Goal: Task Accomplishment & Management: Manage account settings

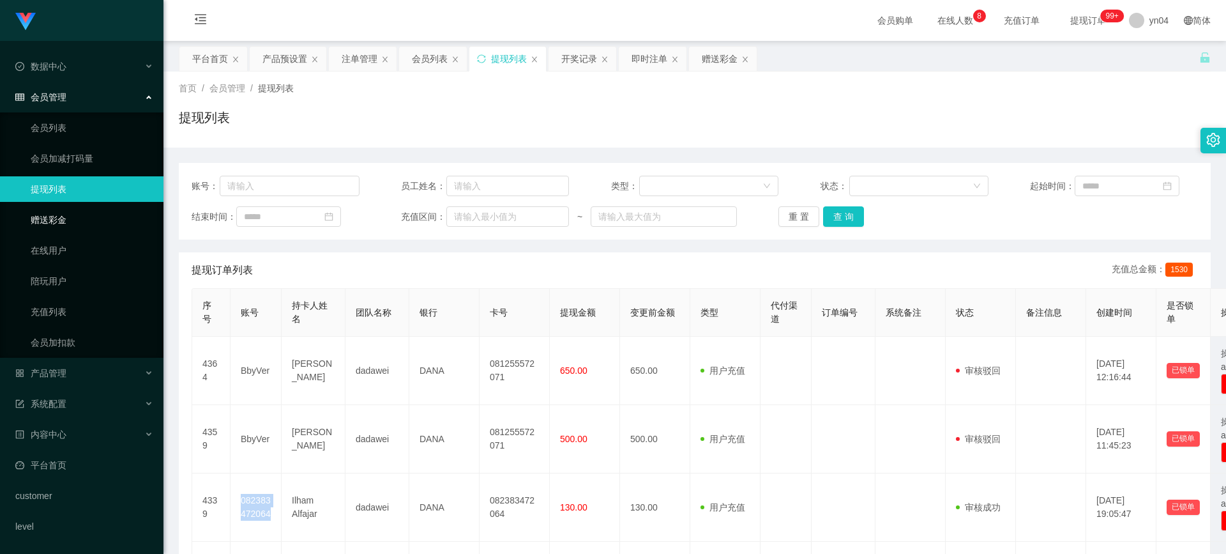
scroll to position [87, 0]
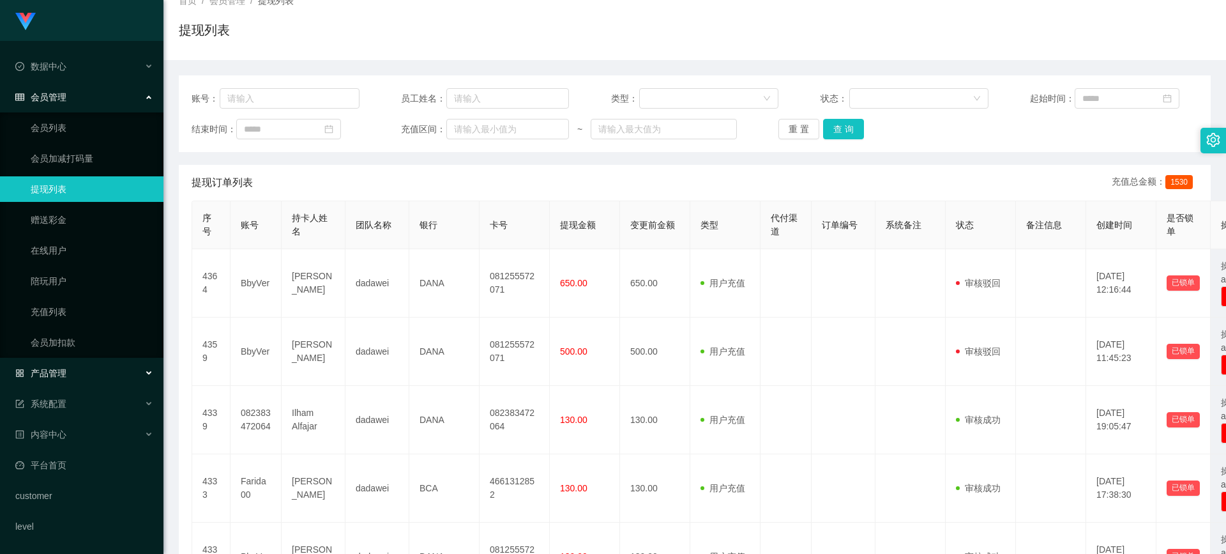
click at [56, 371] on span "产品管理" at bounding box center [40, 373] width 51 height 10
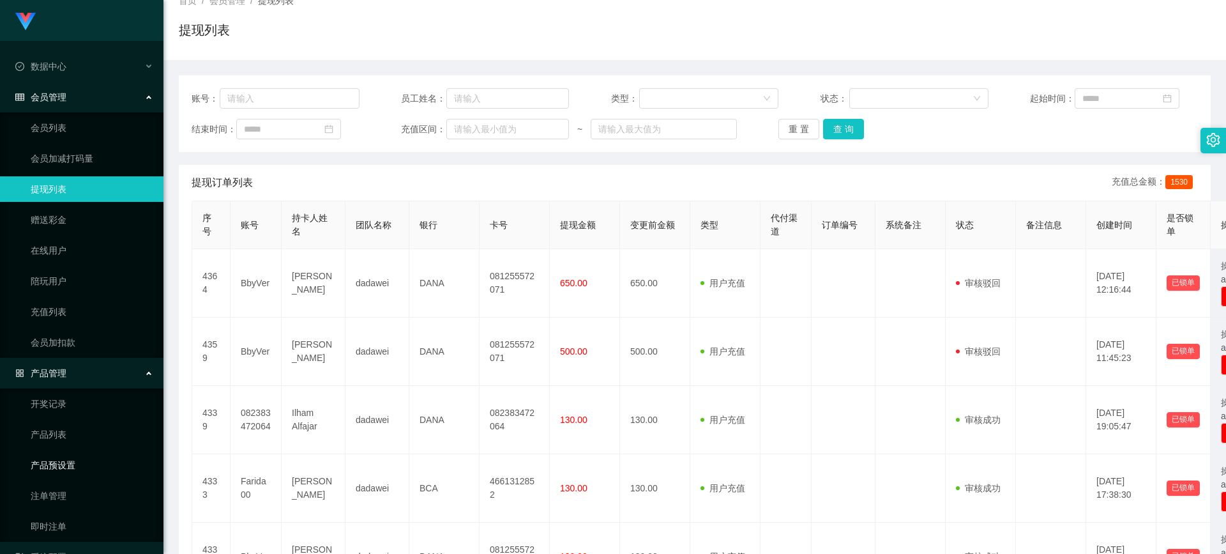
click at [84, 469] on link "产品预设置" at bounding box center [92, 465] width 123 height 26
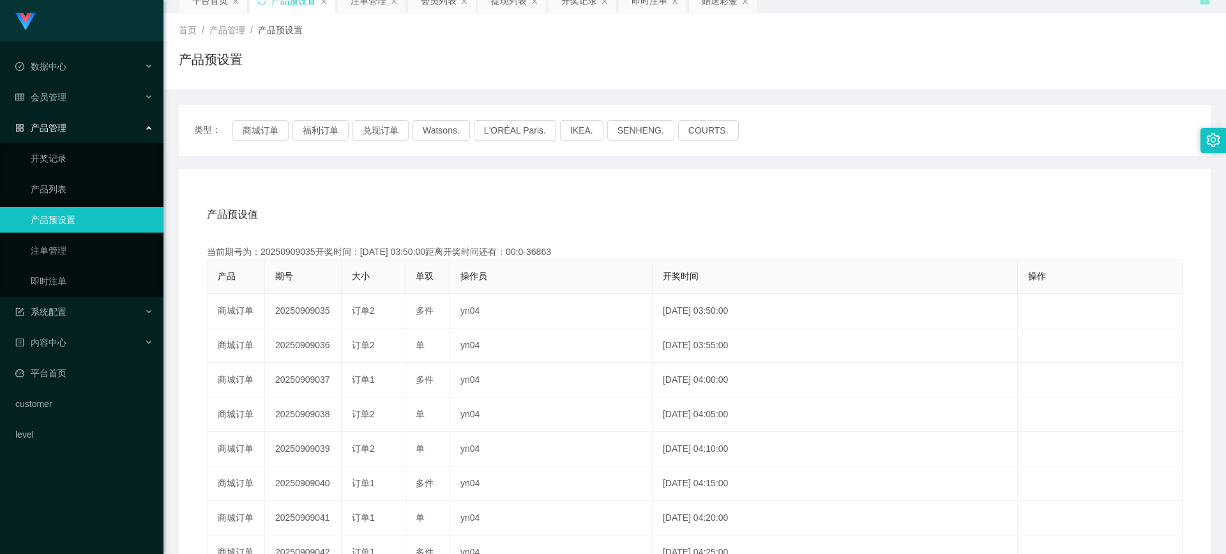
scroll to position [87, 0]
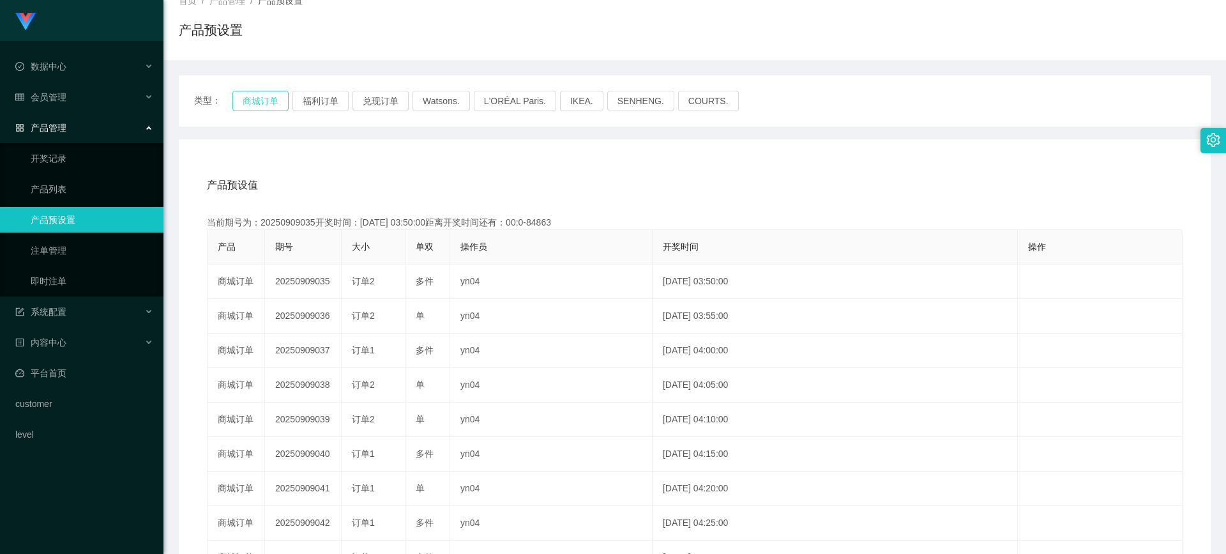
click at [256, 100] on button "商城订单" at bounding box center [260, 101] width 56 height 20
drag, startPoint x: 45, startPoint y: 253, endPoint x: 96, endPoint y: 252, distance: 51.7
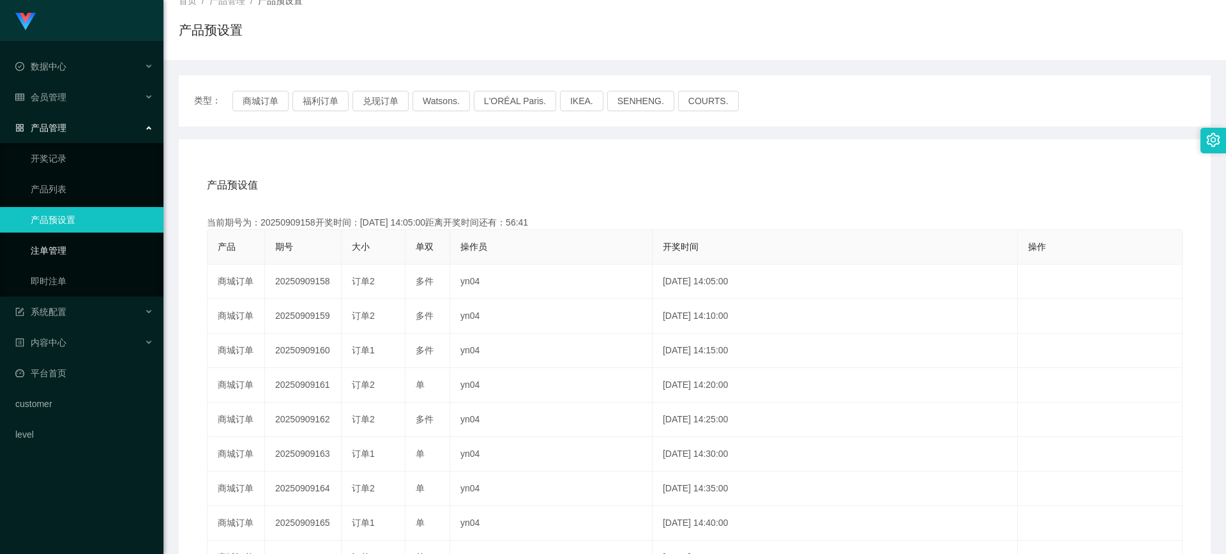
click at [45, 253] on link "注单管理" at bounding box center [92, 251] width 123 height 26
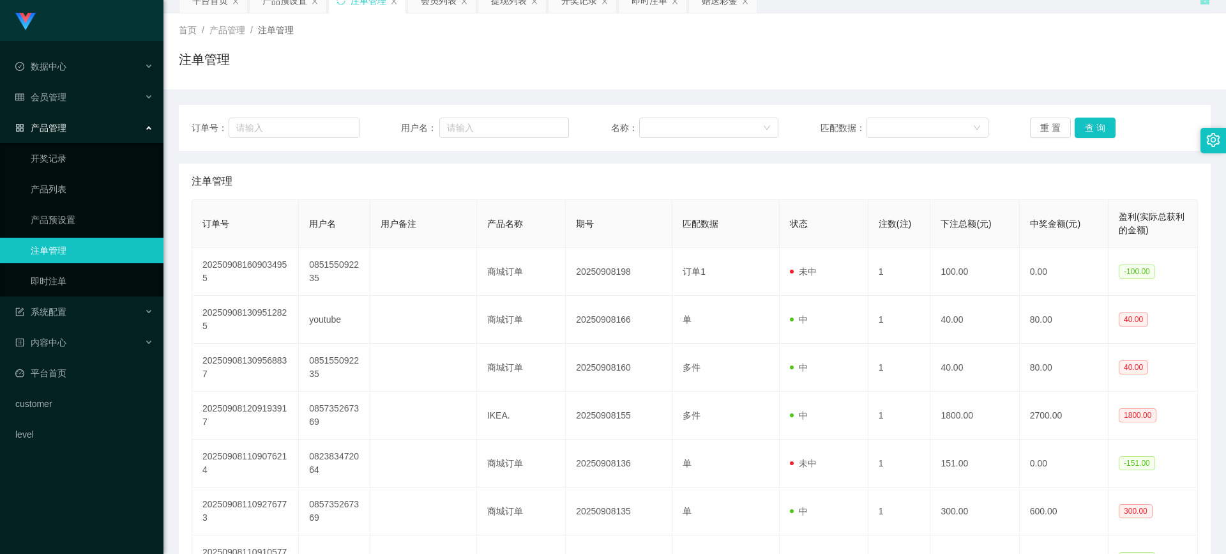
scroll to position [87, 0]
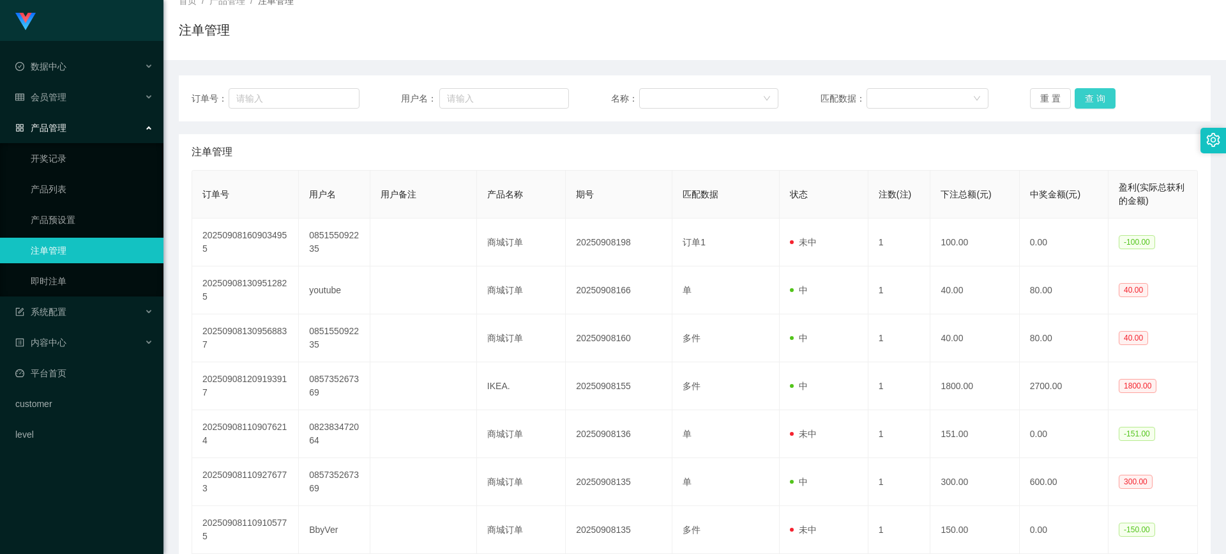
click at [1093, 100] on button "查 询" at bounding box center [1095, 98] width 41 height 20
click at [1093, 100] on div "重 置 查 询" at bounding box center [1114, 98] width 168 height 20
click at [1093, 100] on button "查 询" at bounding box center [1095, 98] width 41 height 20
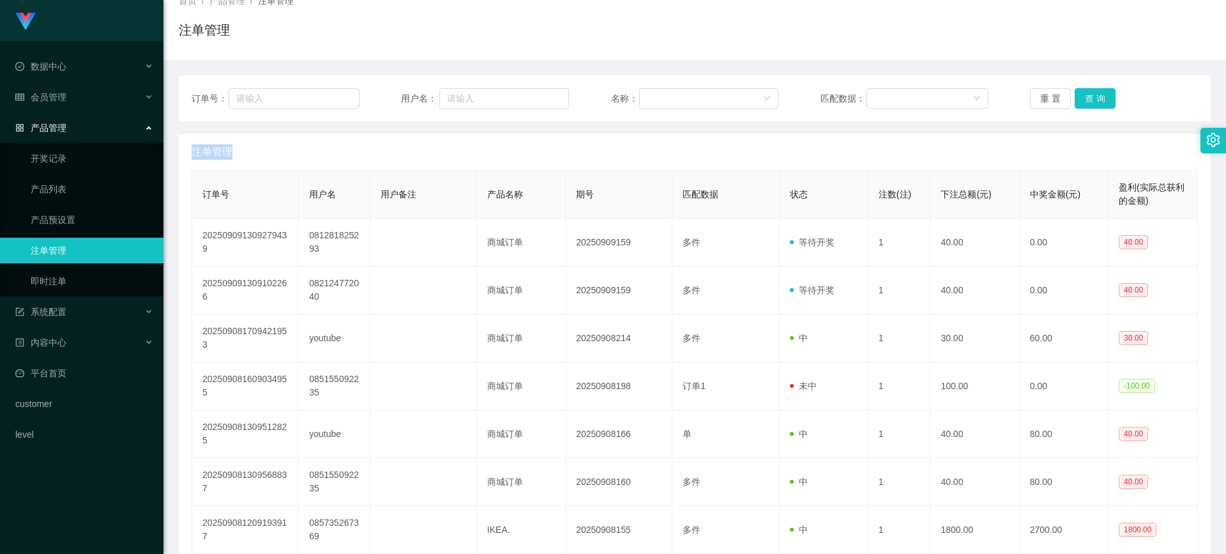
click at [1093, 100] on div "重 置 查 询" at bounding box center [1114, 98] width 168 height 20
click at [1093, 100] on button "查 询" at bounding box center [1095, 98] width 41 height 20
click at [1093, 100] on div "重 置 查 询" at bounding box center [1114, 98] width 168 height 20
click at [1081, 96] on button "查 询" at bounding box center [1095, 98] width 41 height 20
click at [1081, 96] on div "重 置 查 询" at bounding box center [1114, 98] width 168 height 20
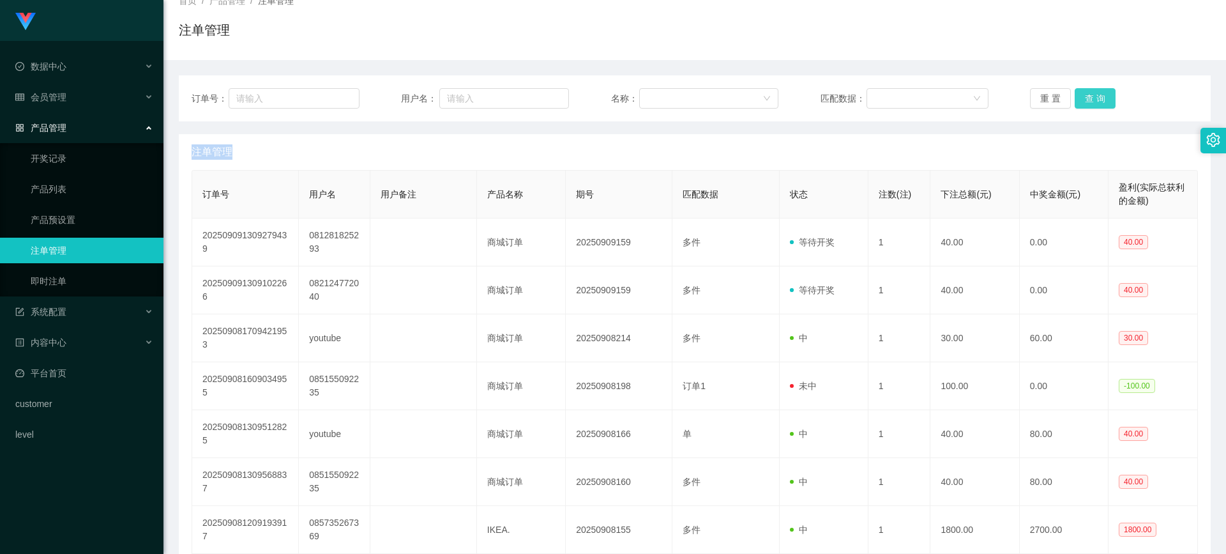
click at [1081, 96] on button "查 询" at bounding box center [1095, 98] width 41 height 20
click at [1081, 96] on div "重 置 查 询" at bounding box center [1114, 98] width 168 height 20
click at [1091, 104] on button "查 询" at bounding box center [1095, 98] width 41 height 20
click at [1092, 95] on button "查 询" at bounding box center [1095, 98] width 41 height 20
click at [1092, 95] on div "重 置 查 询" at bounding box center [1114, 98] width 168 height 20
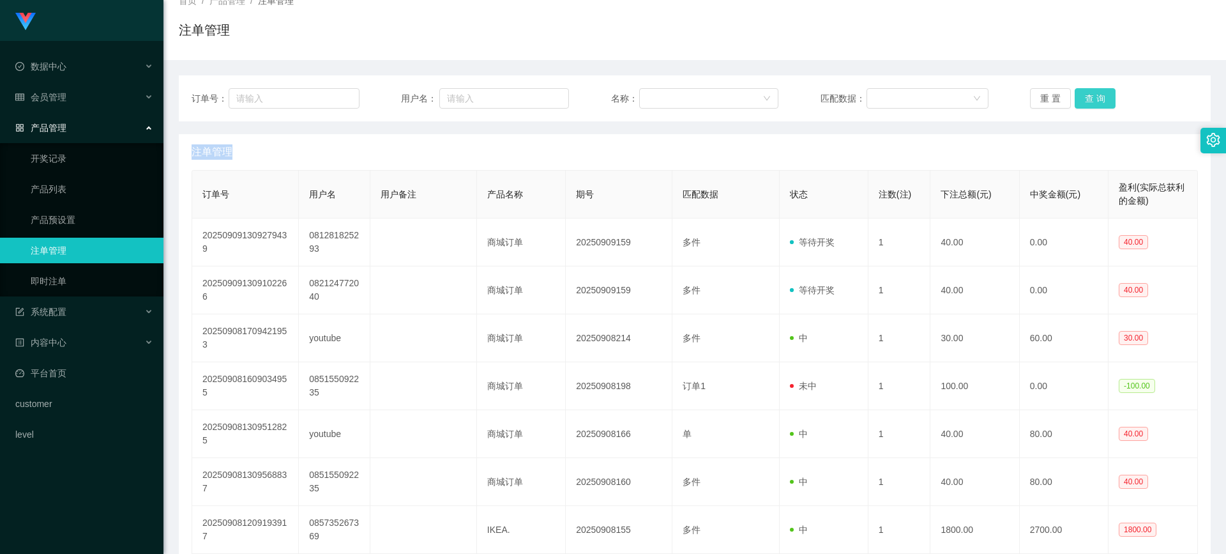
click at [1092, 95] on button "查 询" at bounding box center [1095, 98] width 41 height 20
click at [1092, 95] on div "重 置 查 询" at bounding box center [1114, 98] width 168 height 20
click at [70, 214] on link "产品预设置" at bounding box center [92, 220] width 123 height 26
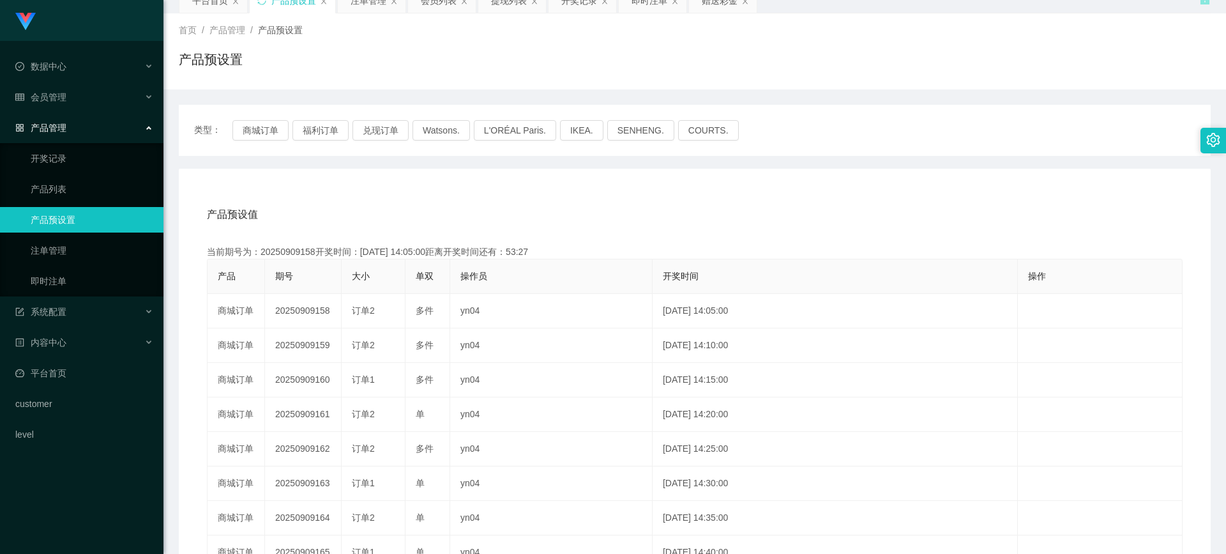
scroll to position [87, 0]
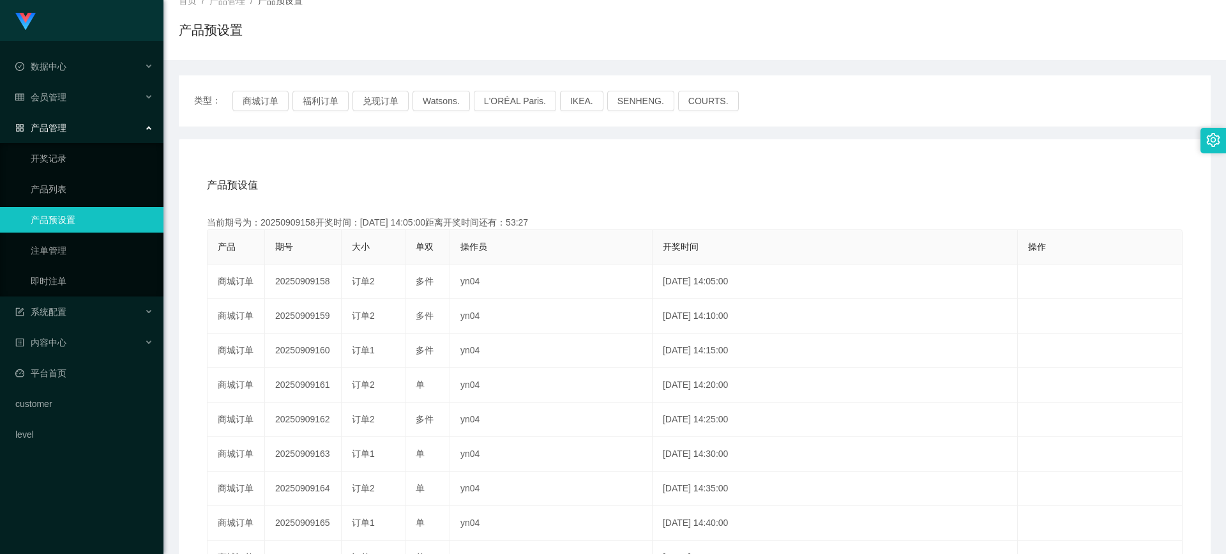
click at [264, 126] on div "类型： 商城订单 福利订单 兑现订单 Watsons. L'ORÉAL Paris. IKEA. [GEOGRAPHIC_DATA]. COURTS. 产品预…" at bounding box center [695, 370] width 1032 height 590
click at [263, 109] on button "商城订单" at bounding box center [260, 101] width 56 height 20
click at [289, 103] on div "类型： 商城订单 福利订单 兑现订单 Watsons. L'ORÉAL Paris. IKEA. [GEOGRAPHIC_DATA]. COURTS." at bounding box center [694, 101] width 1001 height 20
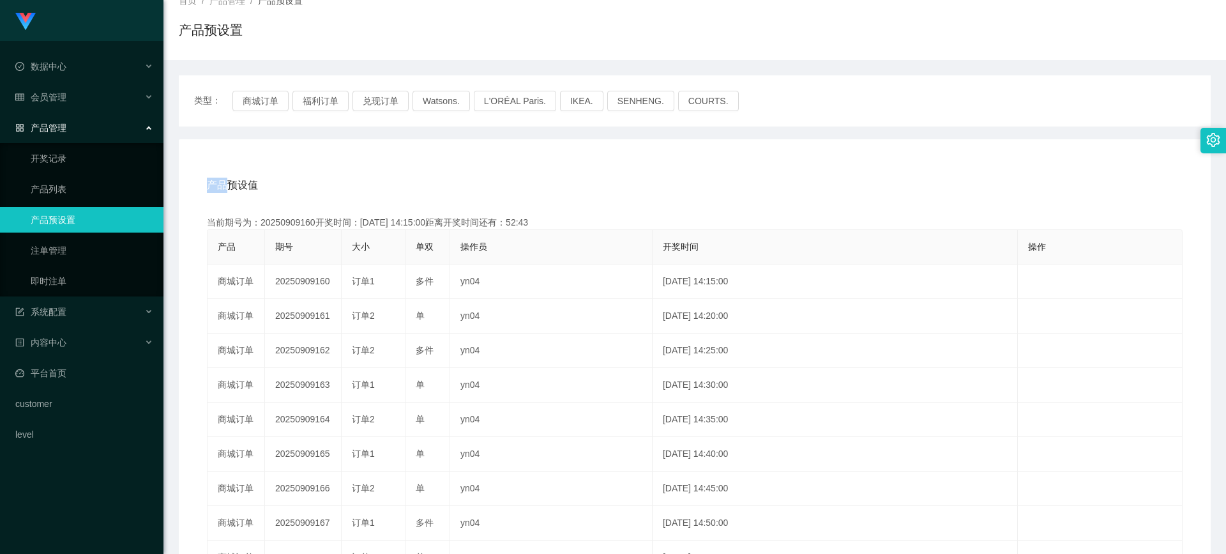
click at [289, 103] on div "类型： 商城订单 福利订单 兑现订单 Watsons. L'ORÉAL Paris. IKEA. [GEOGRAPHIC_DATA]. COURTS." at bounding box center [694, 101] width 1001 height 20
click at [280, 101] on button "商城订单" at bounding box center [260, 101] width 56 height 20
click at [72, 248] on link "注单管理" at bounding box center [92, 251] width 123 height 26
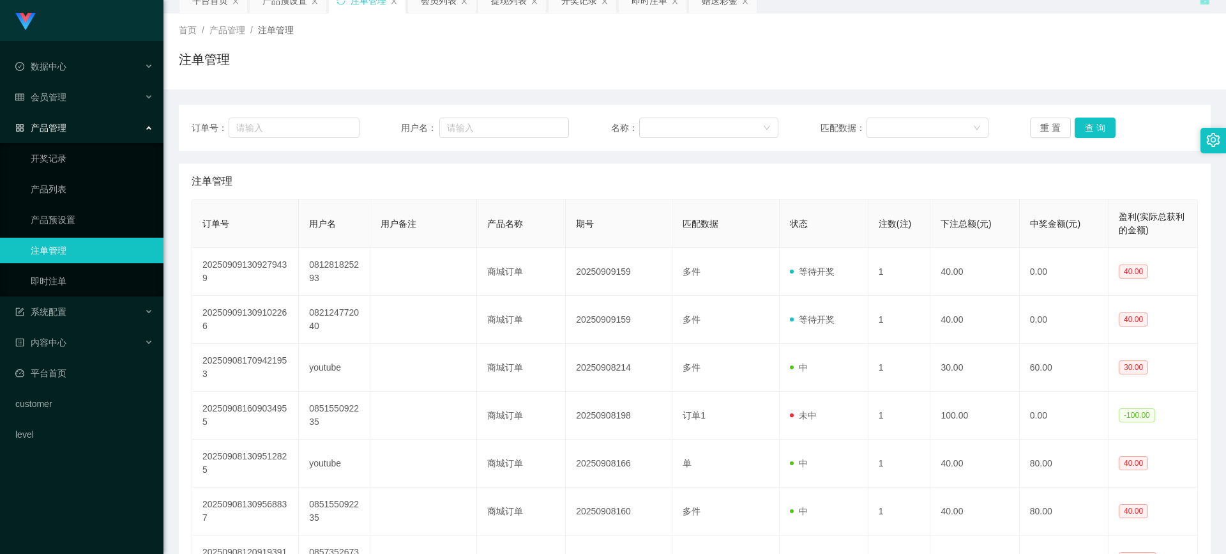
scroll to position [87, 0]
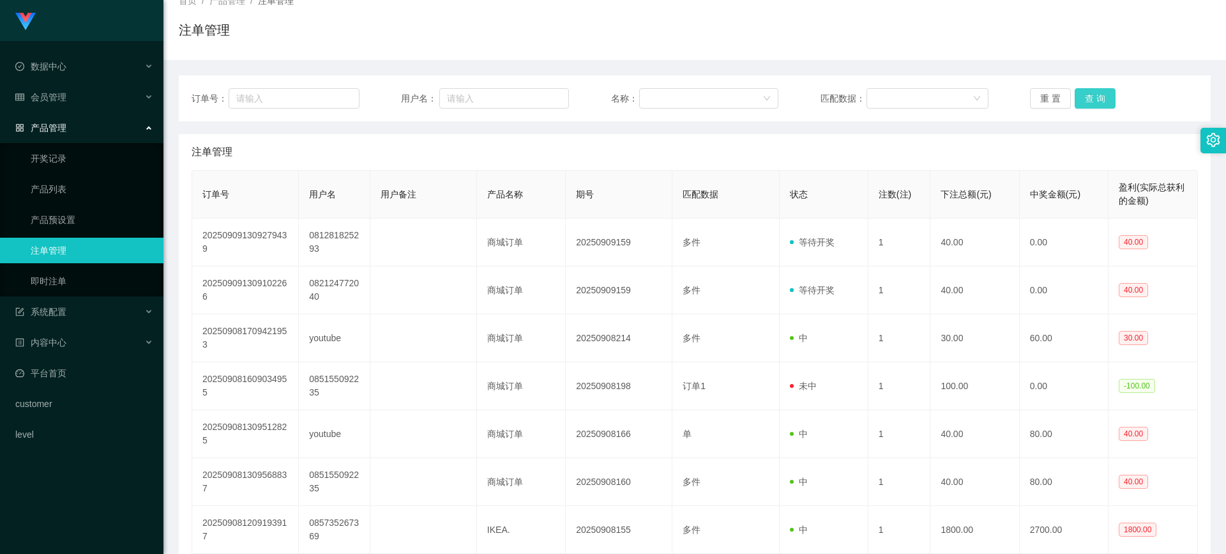
click at [1089, 98] on button "查 询" at bounding box center [1095, 98] width 41 height 20
click at [1089, 98] on div "重 置 查 询" at bounding box center [1114, 98] width 168 height 20
click at [1089, 98] on button "查 询" at bounding box center [1095, 98] width 41 height 20
click at [1089, 98] on div "重 置 查 询" at bounding box center [1114, 98] width 168 height 20
click at [1089, 98] on button "查 询" at bounding box center [1095, 98] width 41 height 20
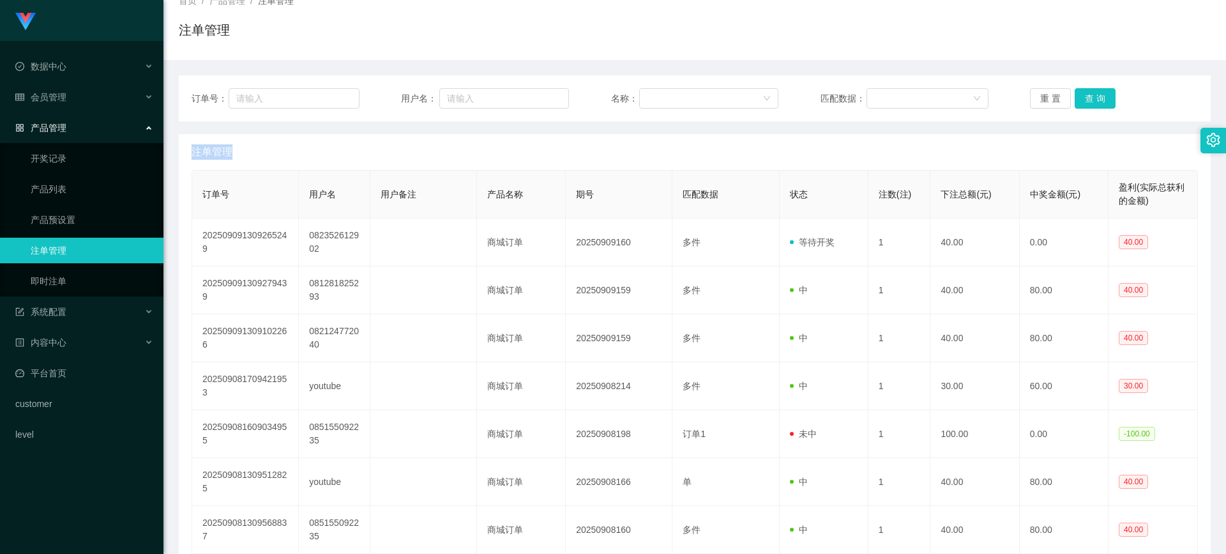
click at [1089, 98] on div "重 置 查 询" at bounding box center [1114, 98] width 168 height 20
click at [1089, 98] on button "查 询" at bounding box center [1095, 98] width 41 height 20
click at [1089, 98] on div "重 置 查 询" at bounding box center [1114, 98] width 168 height 20
click at [1089, 98] on button "查 询" at bounding box center [1095, 98] width 41 height 20
click at [1089, 98] on div "重 置 查 询" at bounding box center [1114, 98] width 168 height 20
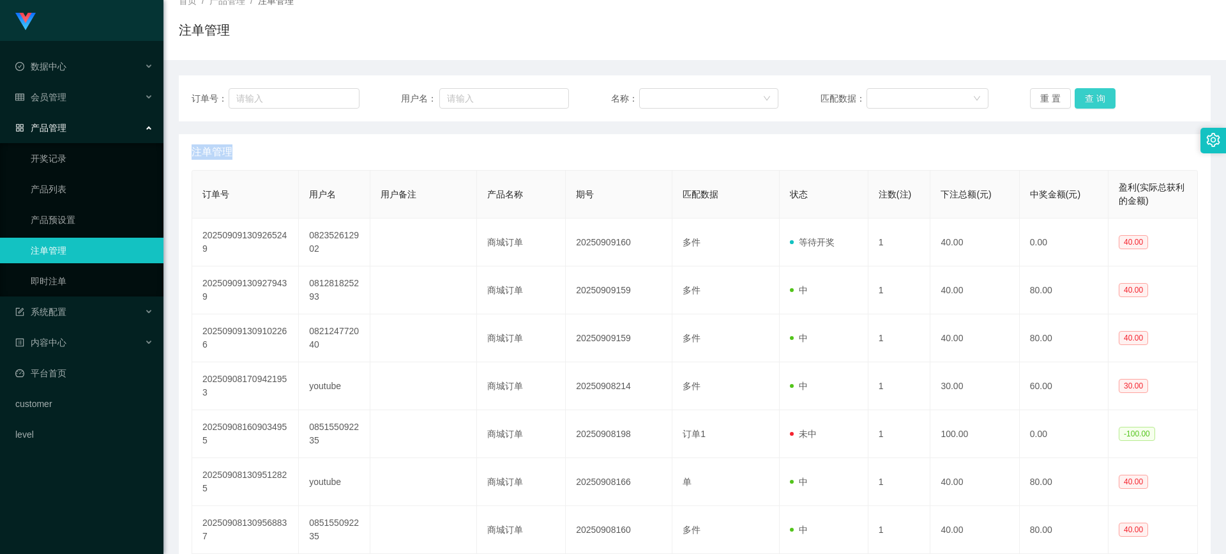
click at [1089, 98] on button "查 询" at bounding box center [1095, 98] width 41 height 20
click at [1089, 98] on div "重 置 查 询" at bounding box center [1114, 98] width 168 height 20
click at [1089, 98] on button "查 询" at bounding box center [1095, 98] width 41 height 20
click at [1083, 100] on button "查 询" at bounding box center [1095, 98] width 41 height 20
click at [1083, 100] on div "重 置 查 询" at bounding box center [1114, 98] width 168 height 20
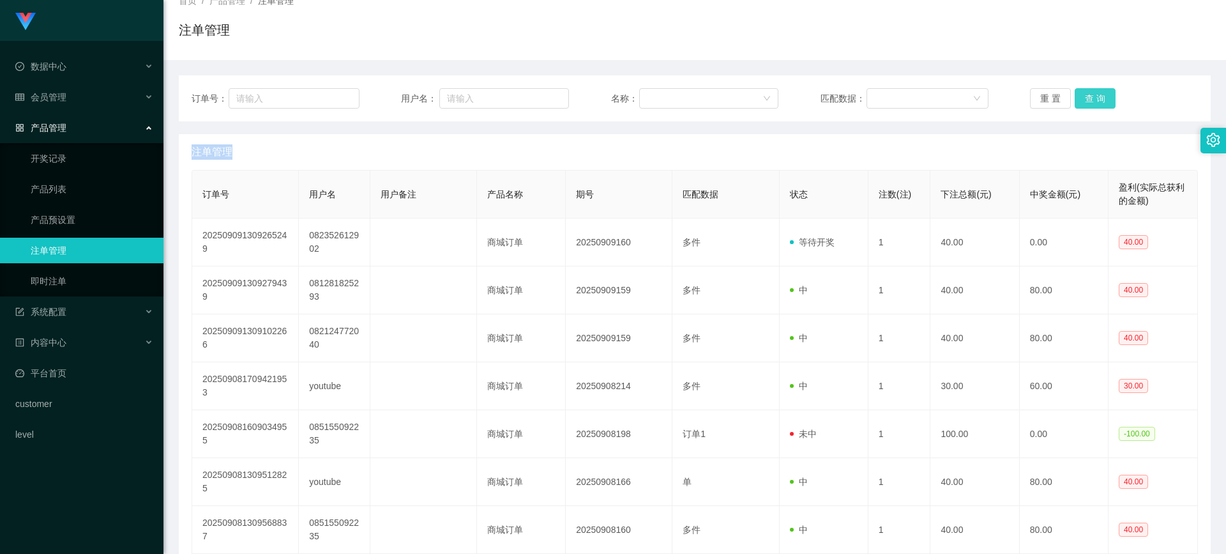
click at [1083, 100] on button "查 询" at bounding box center [1095, 98] width 41 height 20
click at [1083, 100] on div "重 置 查 询" at bounding box center [1114, 98] width 168 height 20
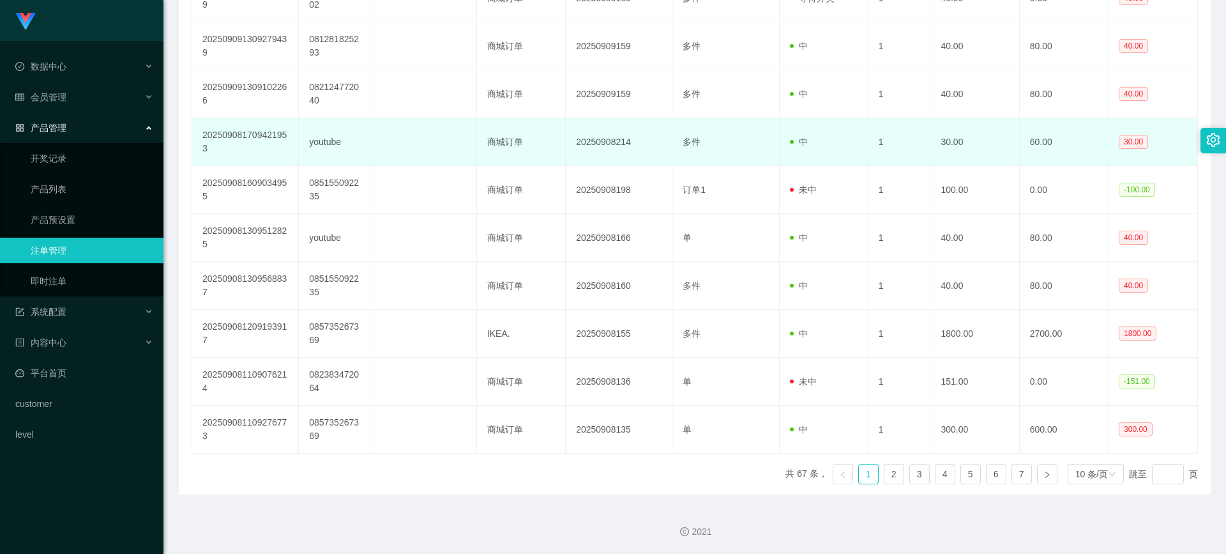
scroll to position [12, 0]
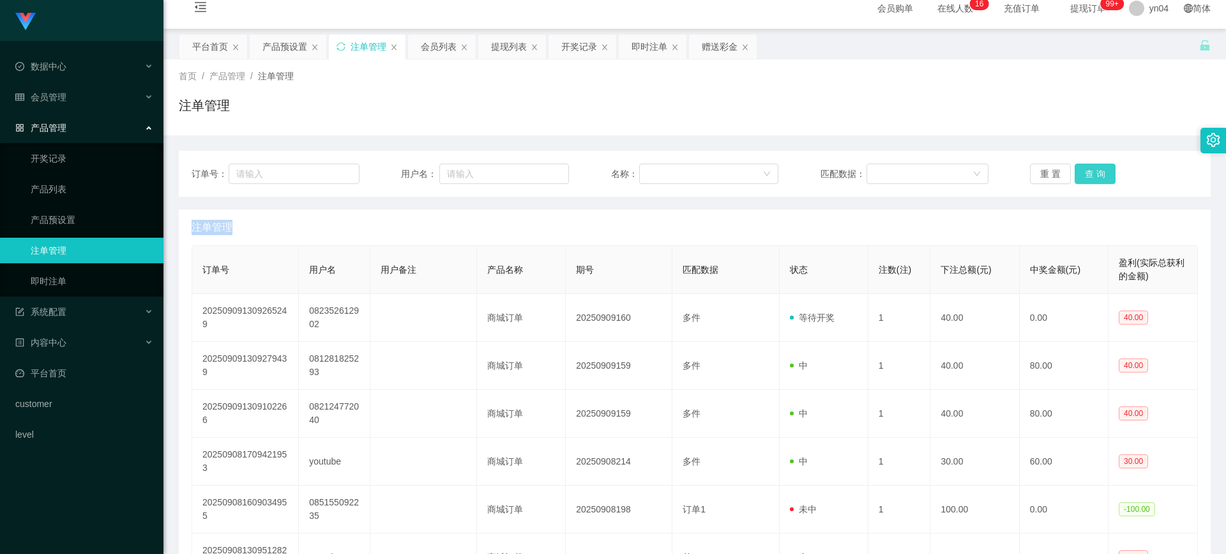
click at [1084, 173] on button "查 询" at bounding box center [1095, 173] width 41 height 20
click at [1084, 173] on div "重 置 查 询" at bounding box center [1114, 173] width 168 height 20
click at [1084, 173] on button "查 询" at bounding box center [1095, 173] width 41 height 20
click at [1084, 173] on div "重 置 查 询" at bounding box center [1114, 173] width 168 height 20
click at [1084, 173] on button "查 询" at bounding box center [1102, 173] width 55 height 20
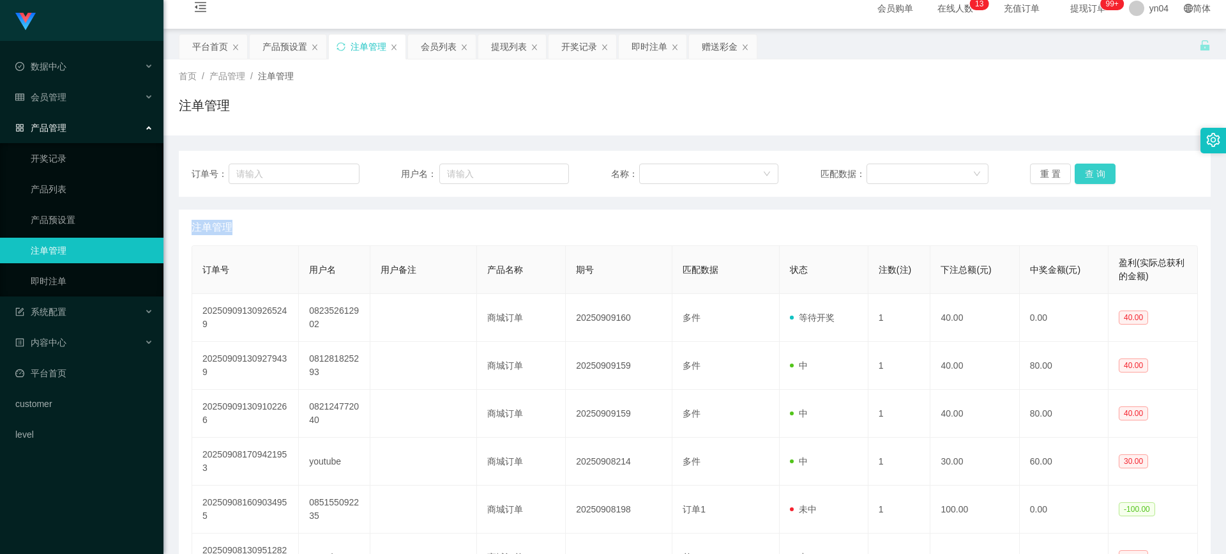
click at [1098, 177] on button "查 询" at bounding box center [1095, 173] width 41 height 20
click at [1098, 177] on div "重 置 查 询" at bounding box center [1114, 173] width 168 height 20
click at [1098, 177] on button "查 询" at bounding box center [1095, 173] width 41 height 20
click at [1098, 177] on div "重 置 查 询" at bounding box center [1114, 173] width 168 height 20
click at [88, 95] on div "会员管理" at bounding box center [81, 97] width 163 height 26
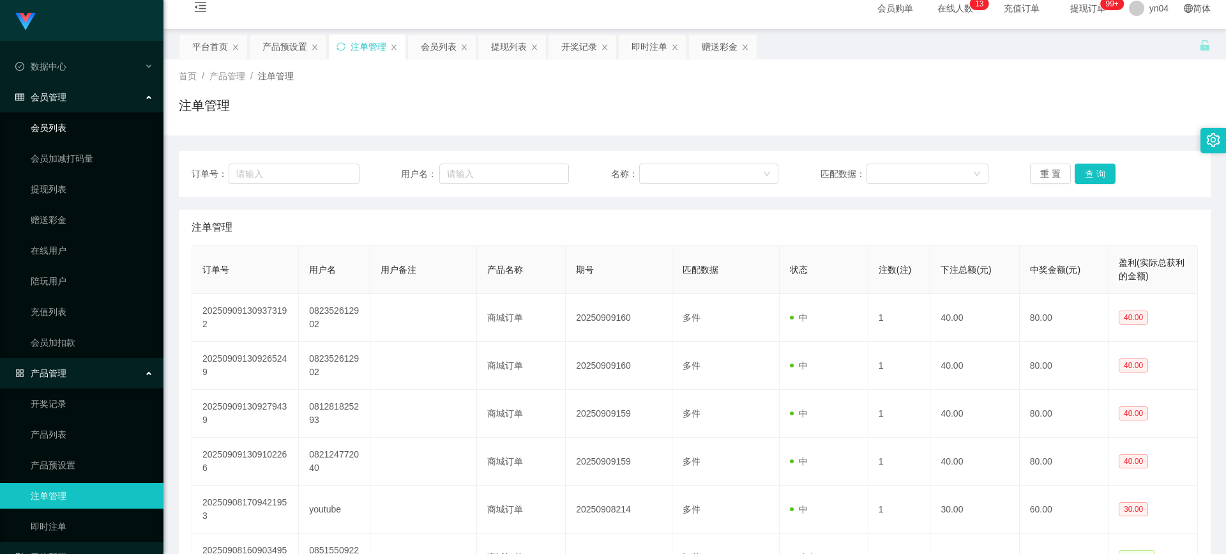
click at [84, 131] on link "会员列表" at bounding box center [92, 128] width 123 height 26
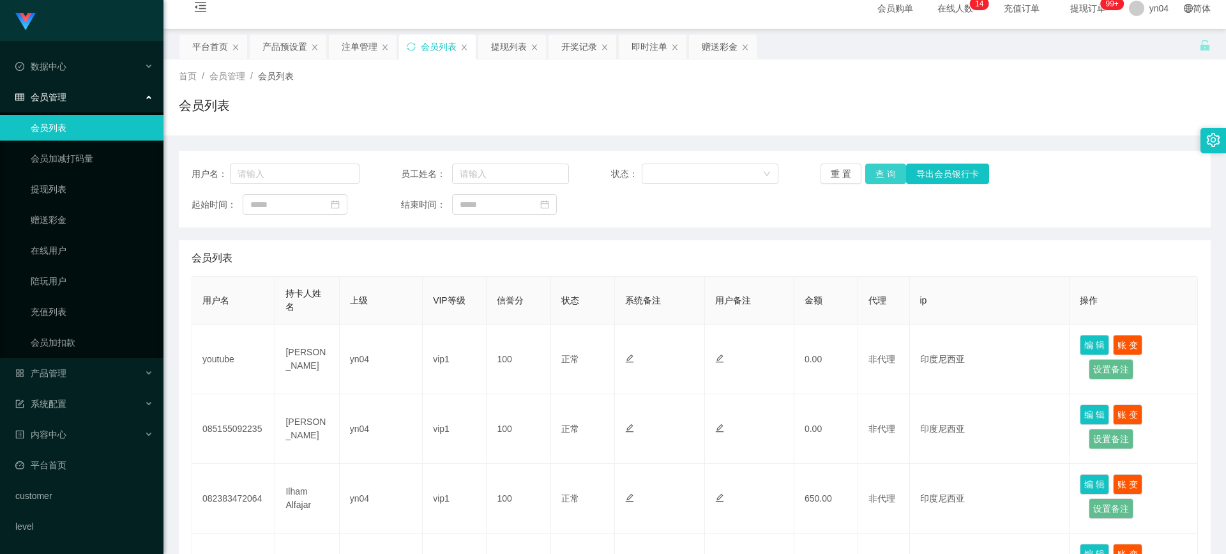
click at [875, 176] on button "查 询" at bounding box center [885, 173] width 41 height 20
click at [875, 176] on div "重 置 查 询 导出会员银行卡" at bounding box center [905, 173] width 168 height 20
click at [875, 176] on button "查 询" at bounding box center [892, 173] width 55 height 20
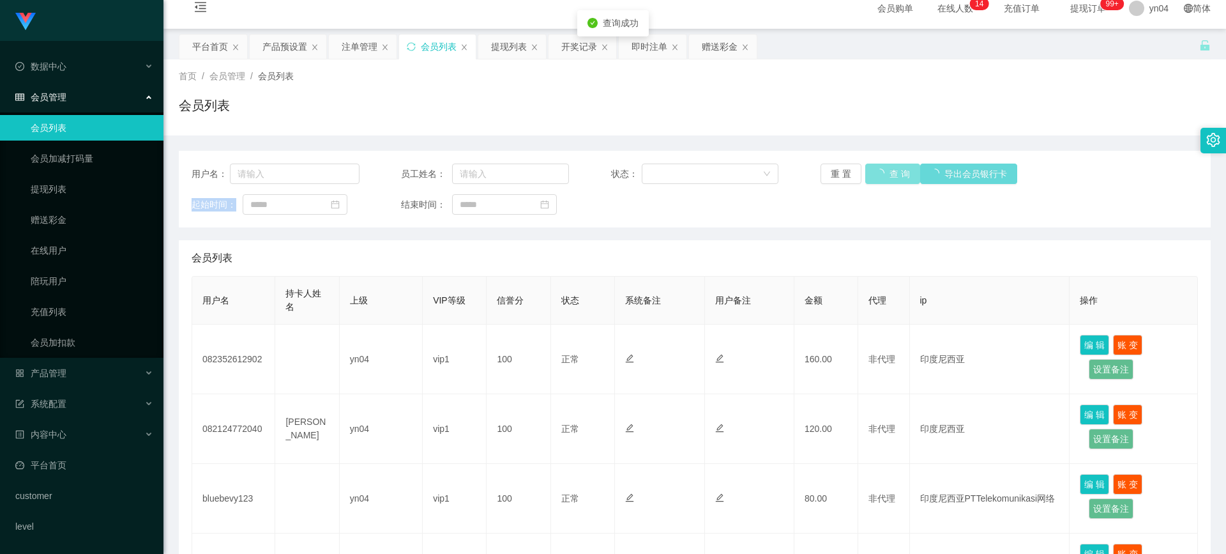
click at [875, 176] on div "重 置 查 询 导出会员银行卡" at bounding box center [905, 173] width 168 height 20
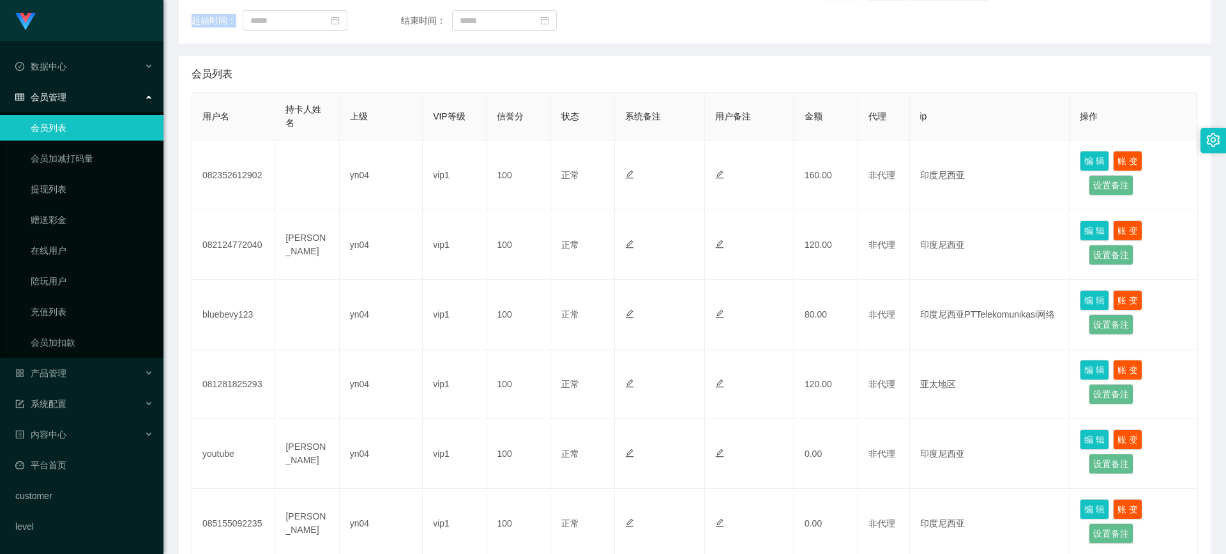
scroll to position [132, 0]
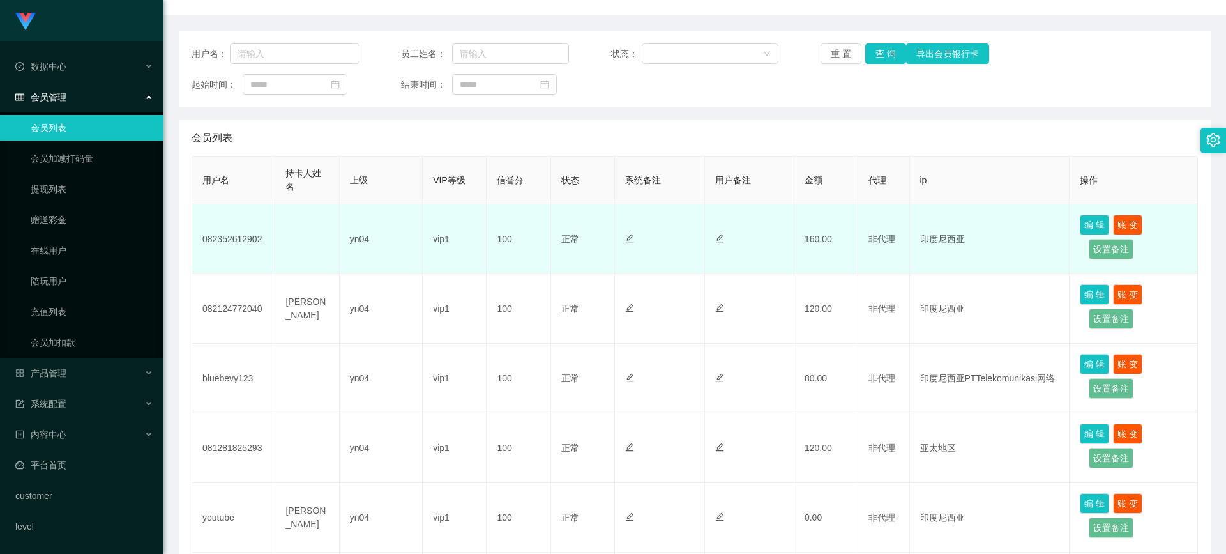
click at [252, 244] on td "082352612902" at bounding box center [233, 239] width 83 height 70
copy td "082352612902"
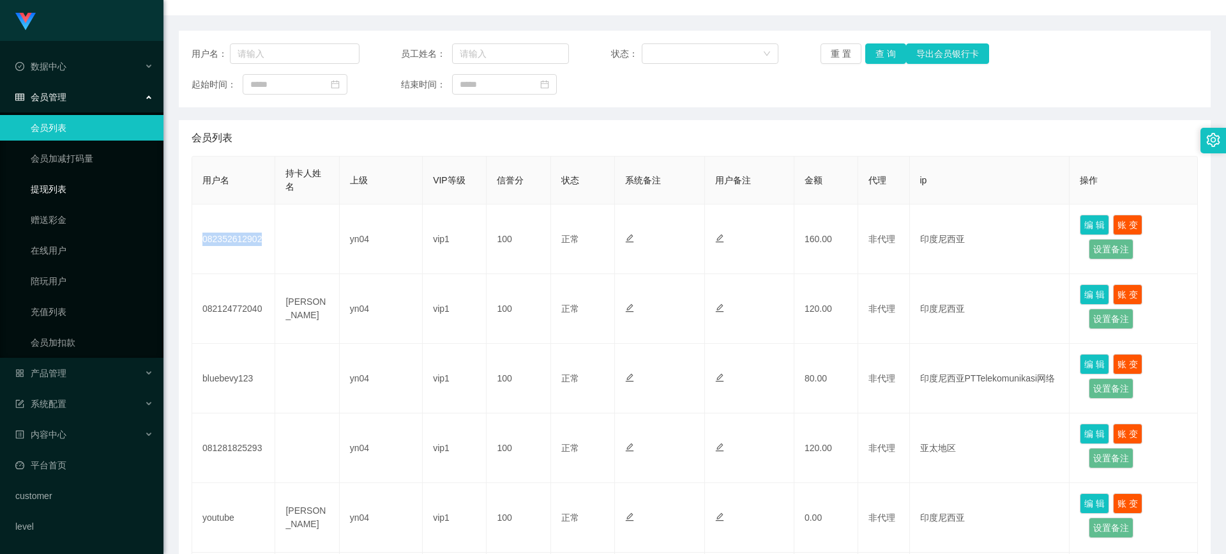
click at [70, 196] on link "提现列表" at bounding box center [92, 189] width 123 height 26
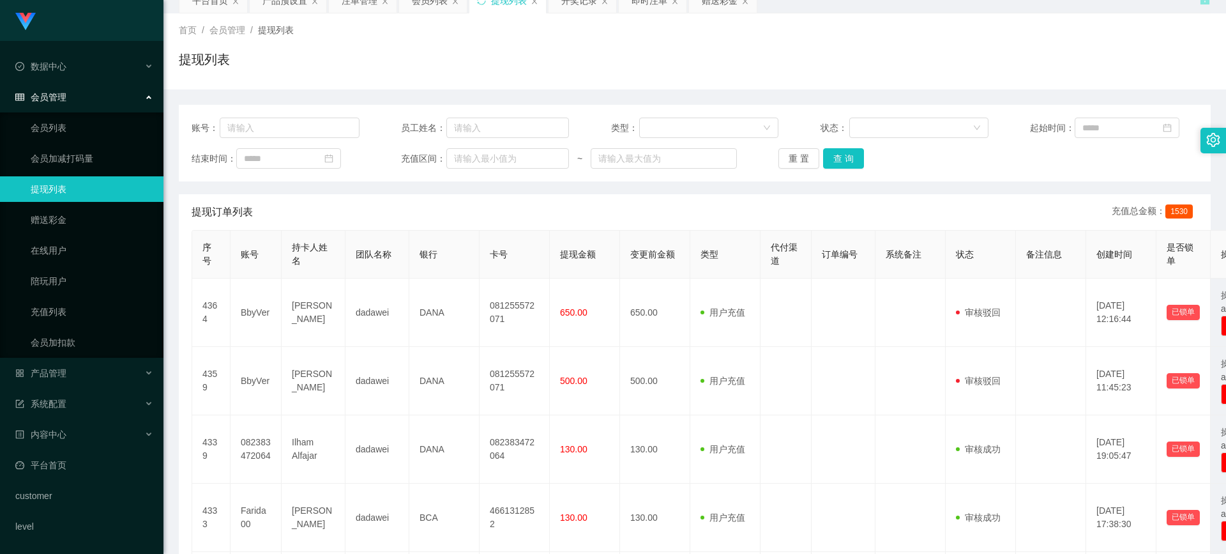
scroll to position [132, 0]
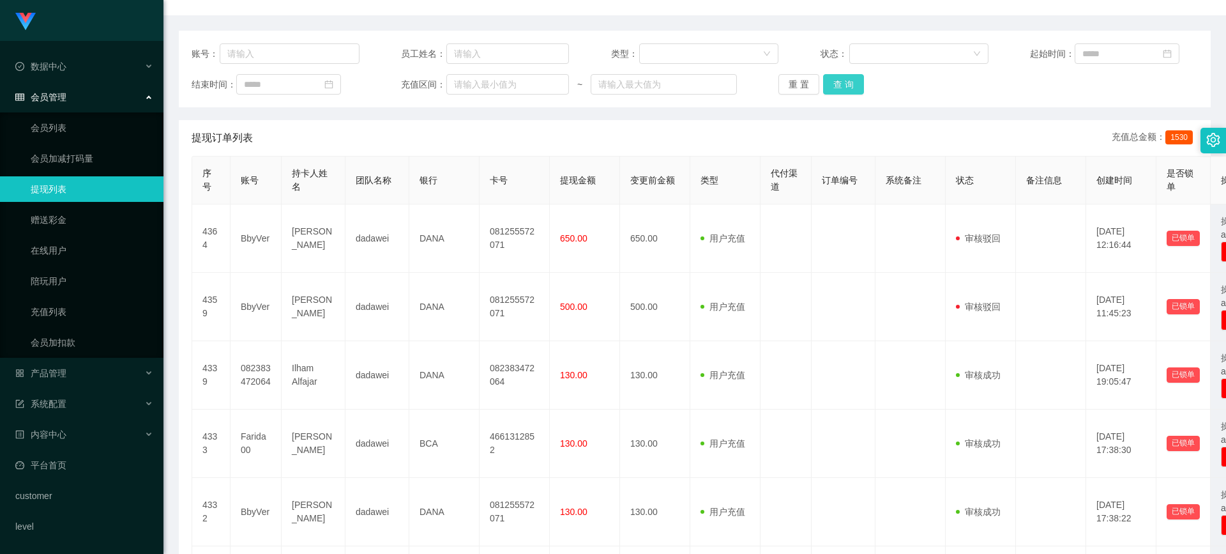
click at [843, 89] on button "查 询" at bounding box center [843, 84] width 41 height 20
click at [843, 89] on div "重 置 查 询" at bounding box center [863, 84] width 168 height 20
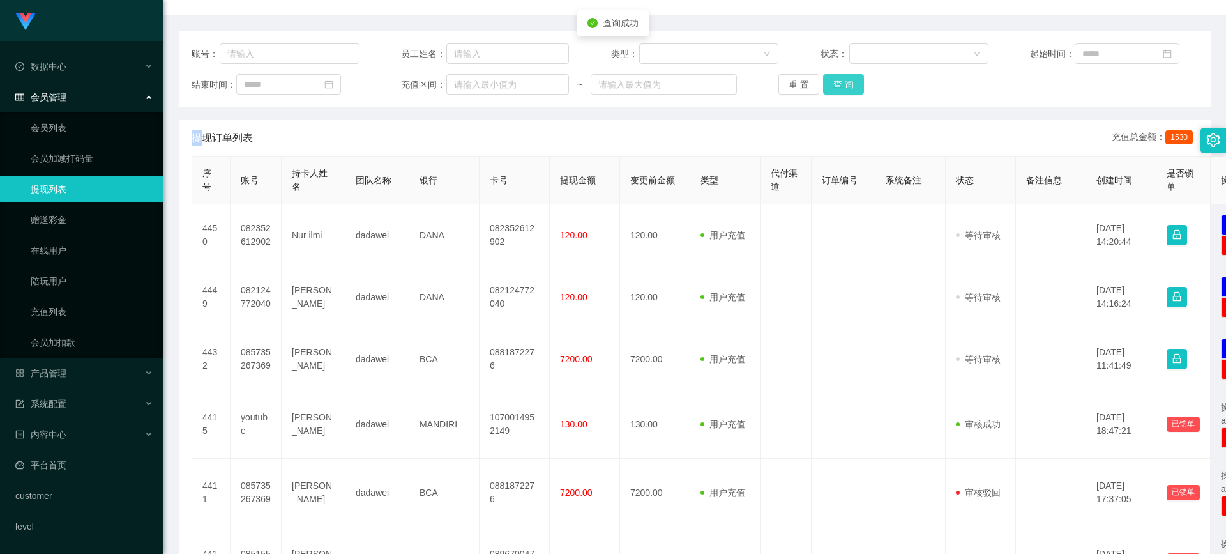
click at [843, 89] on button "查 询" at bounding box center [843, 84] width 41 height 20
click at [843, 89] on div "重 置 查 询" at bounding box center [863, 84] width 168 height 20
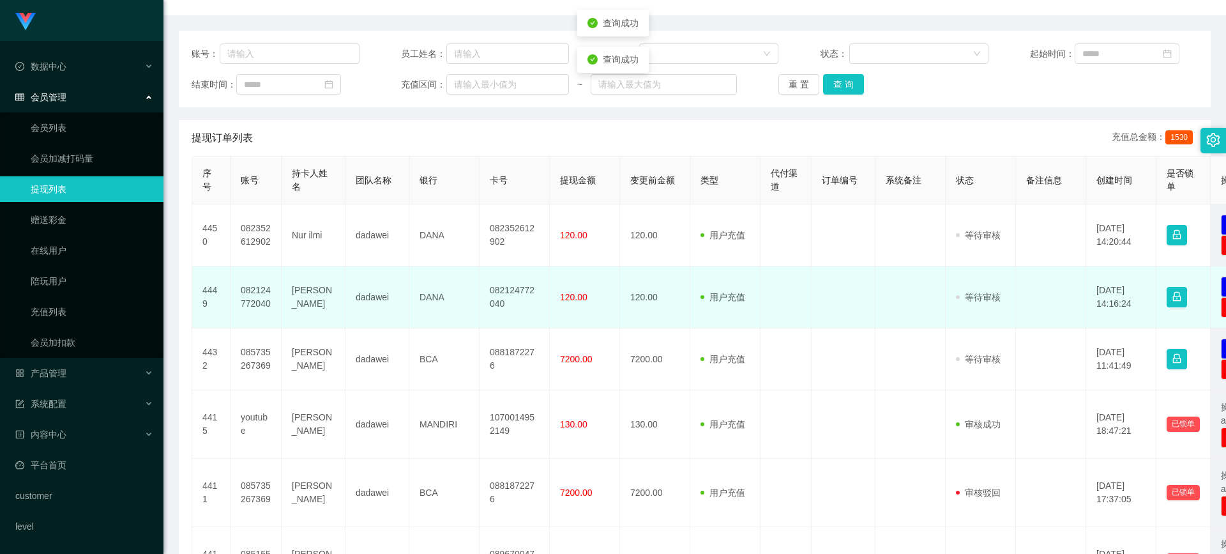
click at [245, 286] on td "082124772040" at bounding box center [256, 297] width 51 height 62
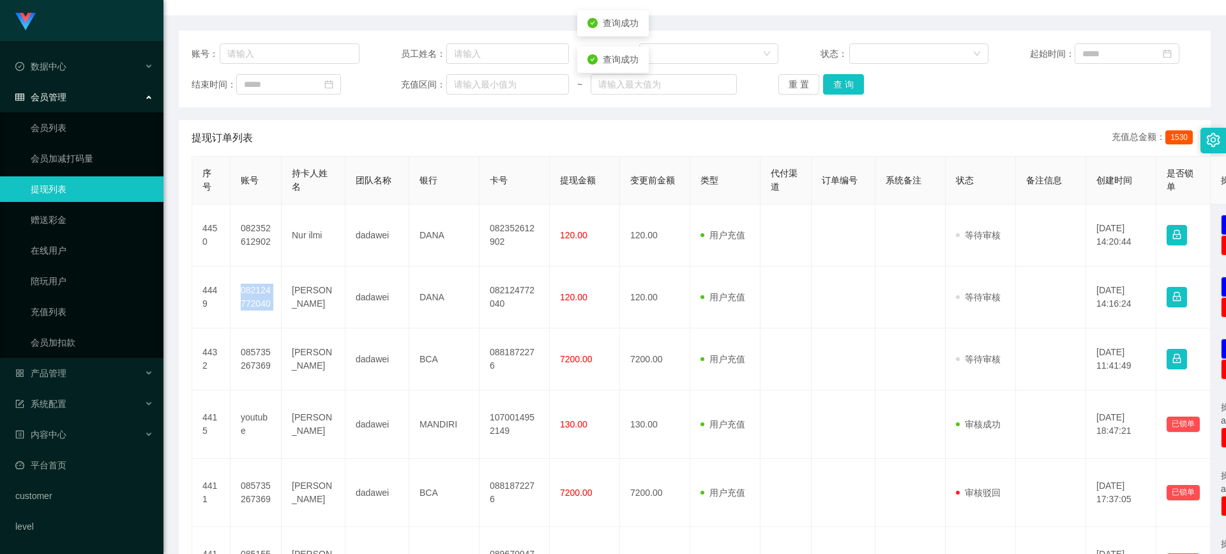
copy td "082124772040"
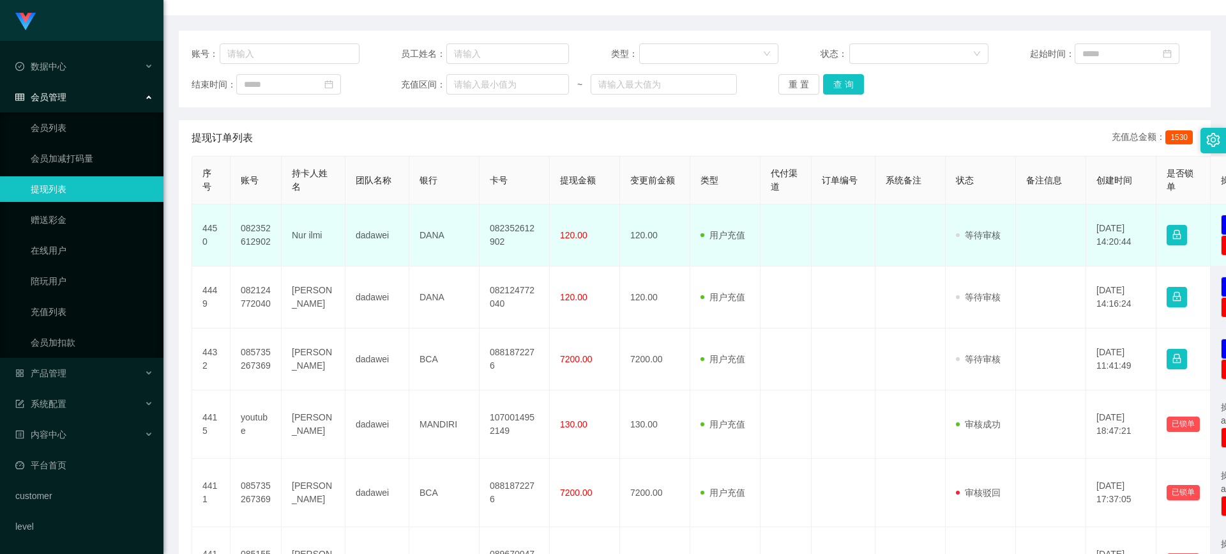
click at [262, 231] on td "082352612902" at bounding box center [256, 235] width 51 height 62
copy td "082352612902"
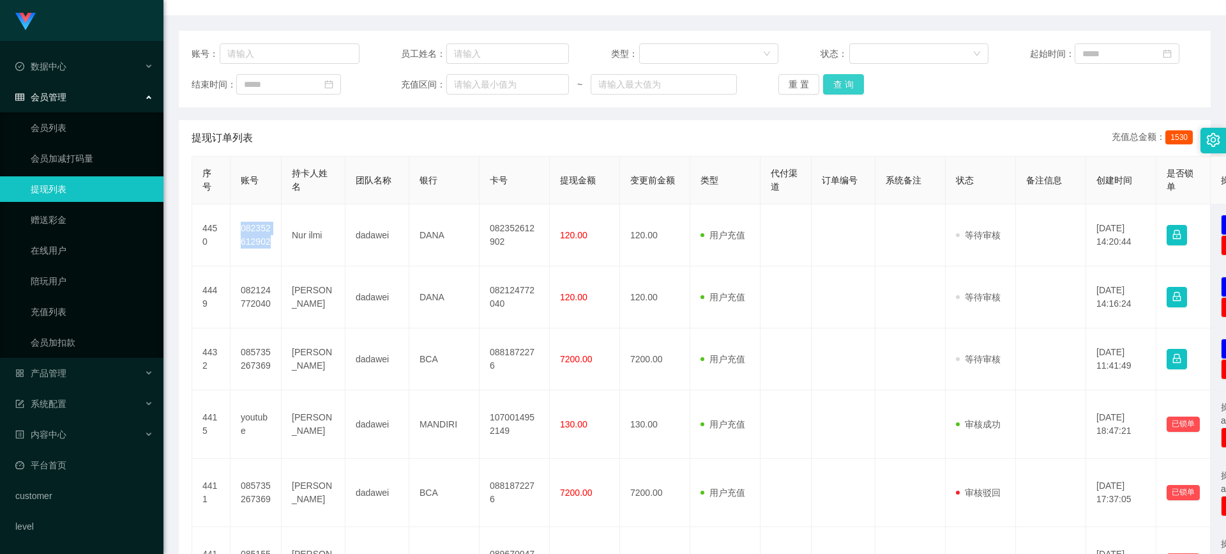
click at [841, 80] on button "查 询" at bounding box center [843, 84] width 41 height 20
click at [841, 80] on div "重 置 查 询" at bounding box center [863, 84] width 168 height 20
click at [842, 80] on button "查 询" at bounding box center [843, 84] width 41 height 20
click at [842, 80] on div "重 置 查 询" at bounding box center [863, 84] width 168 height 20
click at [842, 80] on button "查 询" at bounding box center [843, 84] width 41 height 20
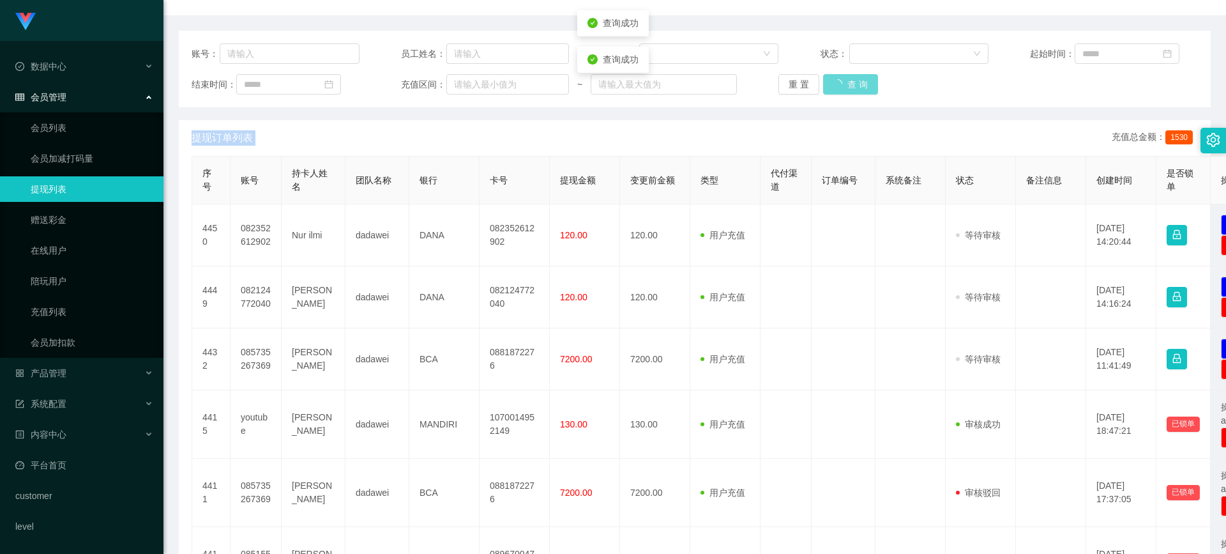
click at [842, 80] on div "重 置 查 询" at bounding box center [863, 84] width 168 height 20
click at [843, 87] on button "查 询" at bounding box center [843, 84] width 41 height 20
click at [843, 87] on div "重 置 查 询" at bounding box center [863, 84] width 168 height 20
click at [843, 87] on button "查 询" at bounding box center [850, 84] width 55 height 20
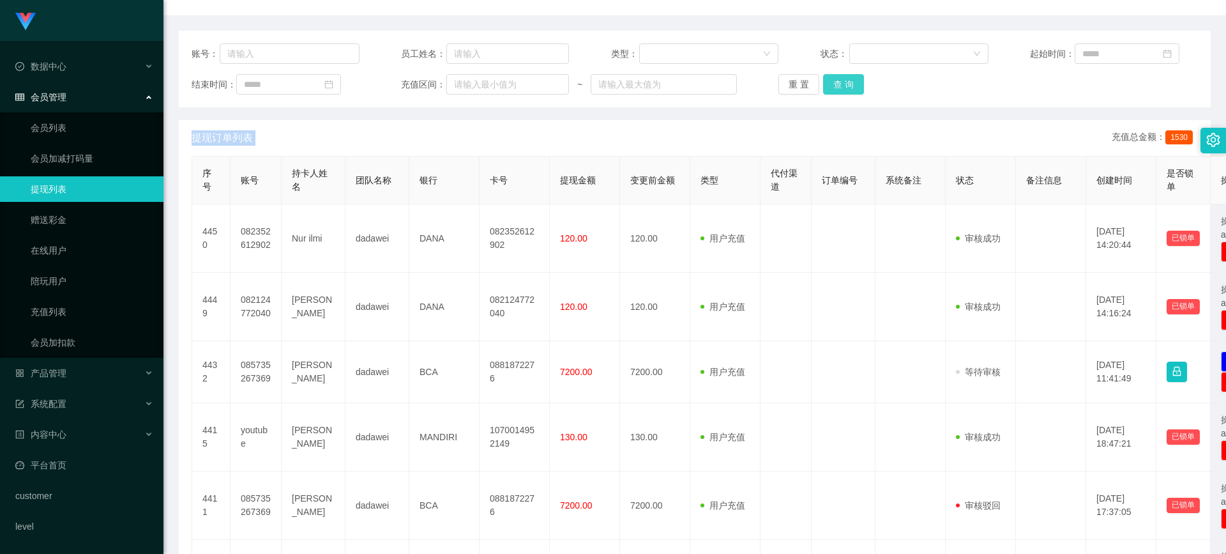
click at [836, 82] on button "查 询" at bounding box center [843, 84] width 41 height 20
click at [836, 82] on div "重 置 查 询" at bounding box center [863, 84] width 168 height 20
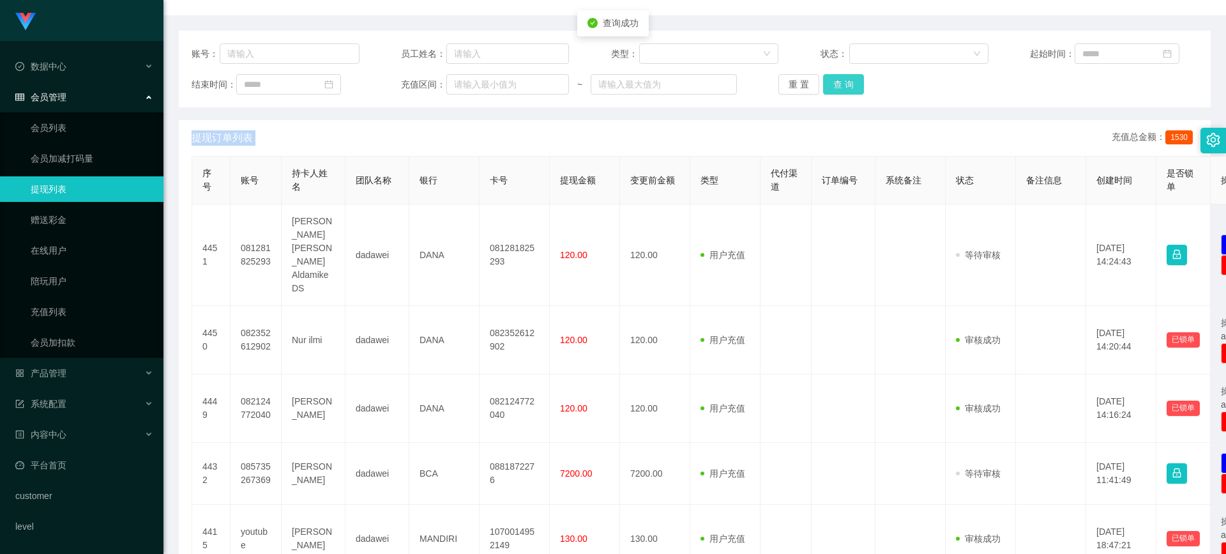
click at [836, 82] on button "查 询" at bounding box center [843, 84] width 41 height 20
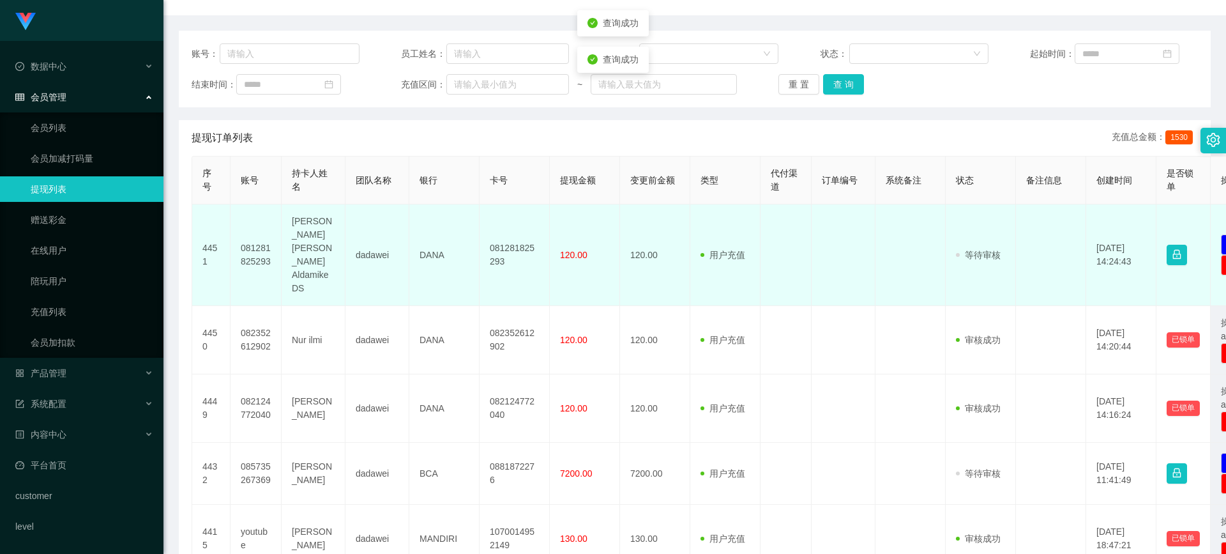
click at [252, 242] on td "081281825293" at bounding box center [256, 255] width 51 height 102
copy td "081281825293"
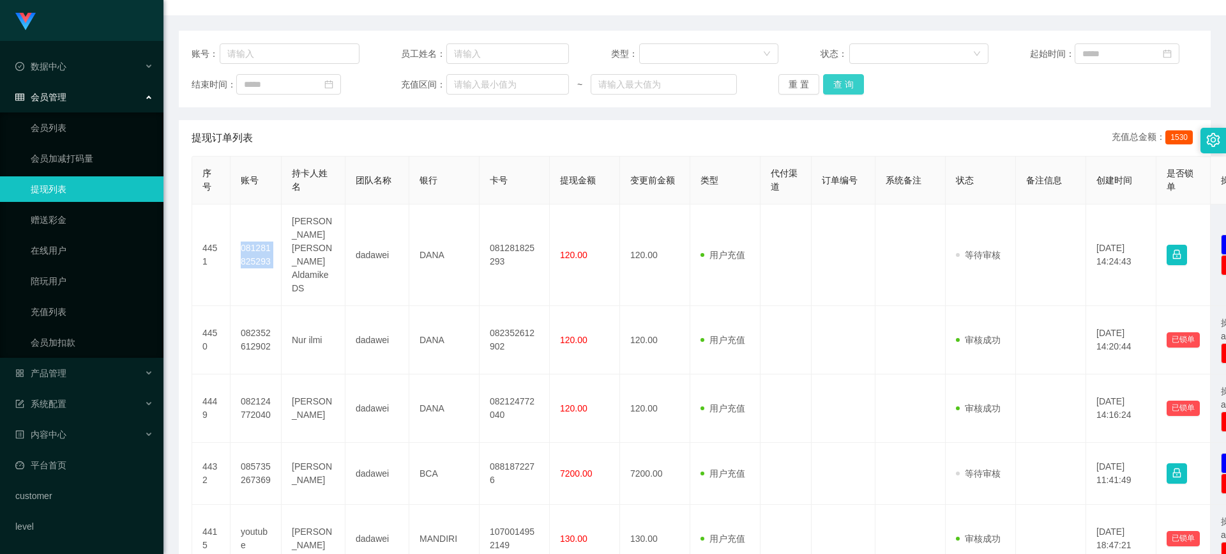
click at [835, 77] on button "查 询" at bounding box center [843, 84] width 41 height 20
click at [835, 77] on div "重 置 查 询" at bounding box center [863, 84] width 168 height 20
click at [835, 77] on button "查 询" at bounding box center [843, 84] width 41 height 20
click at [835, 77] on div "重 置 查 询" at bounding box center [863, 84] width 168 height 20
click at [835, 77] on button "查 询" at bounding box center [850, 84] width 55 height 20
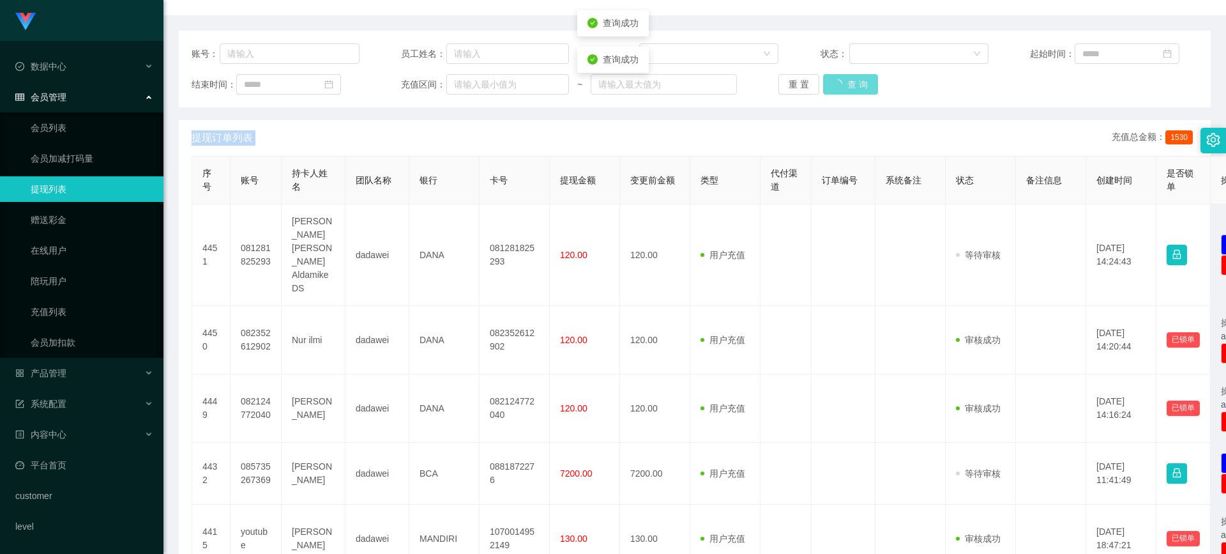
click at [835, 77] on div "重 置 查 询" at bounding box center [863, 84] width 168 height 20
click at [835, 77] on button "查 询" at bounding box center [843, 84] width 41 height 20
click at [835, 77] on div "重 置 查 询" at bounding box center [863, 84] width 168 height 20
click at [835, 77] on button "查 询" at bounding box center [843, 84] width 41 height 20
click at [835, 77] on div "重 置 查 询" at bounding box center [863, 84] width 168 height 20
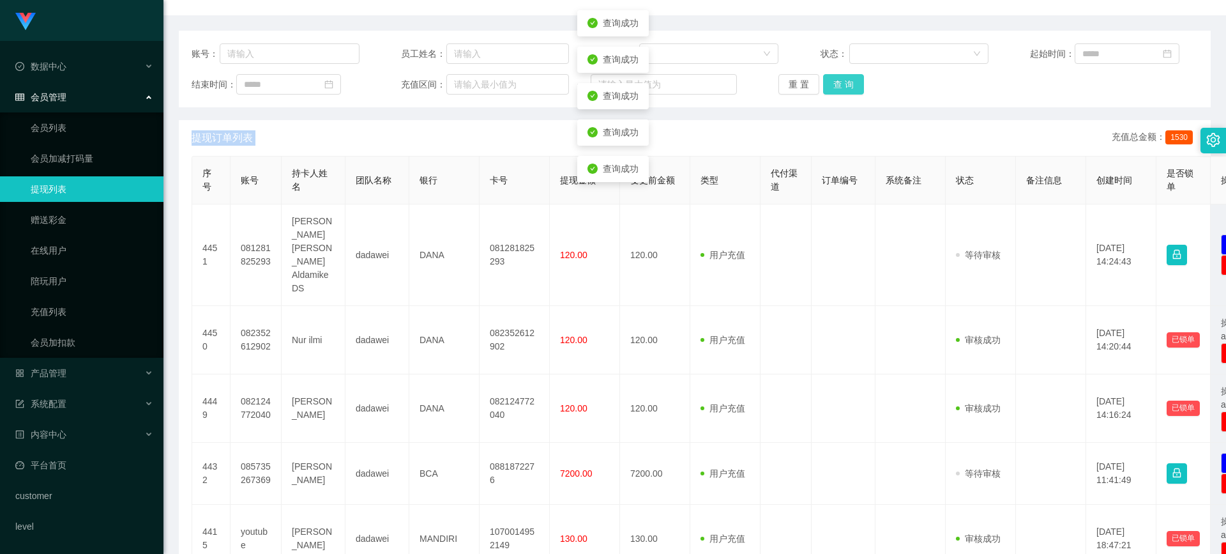
click at [835, 77] on button "查 询" at bounding box center [843, 84] width 41 height 20
click at [835, 77] on div "重 置 查 询" at bounding box center [863, 84] width 168 height 20
click at [835, 77] on button "查 询" at bounding box center [843, 84] width 41 height 20
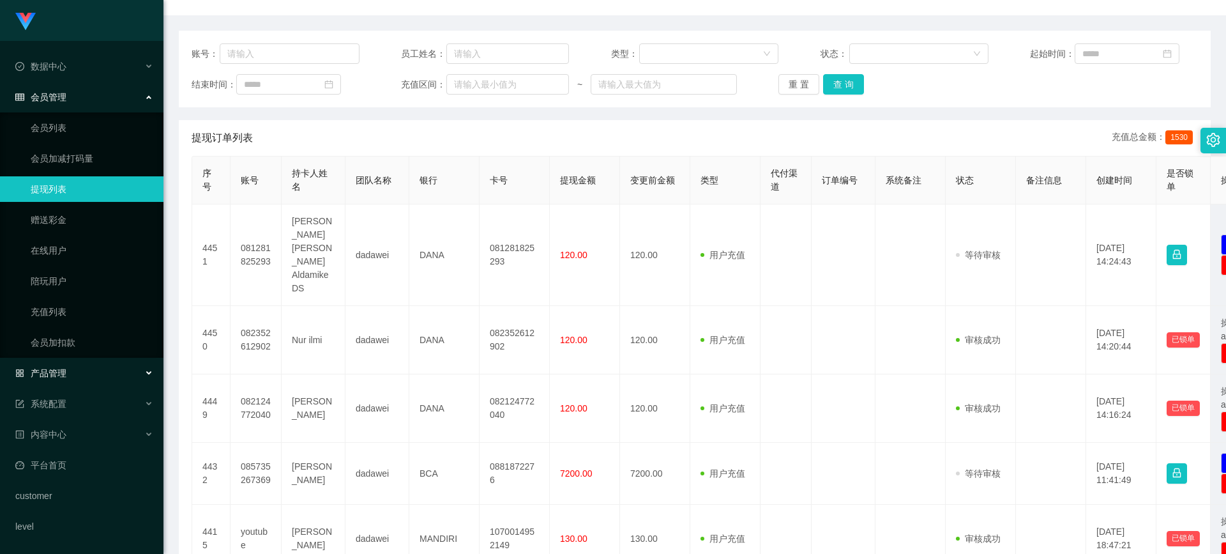
click at [52, 370] on span "产品管理" at bounding box center [40, 373] width 51 height 10
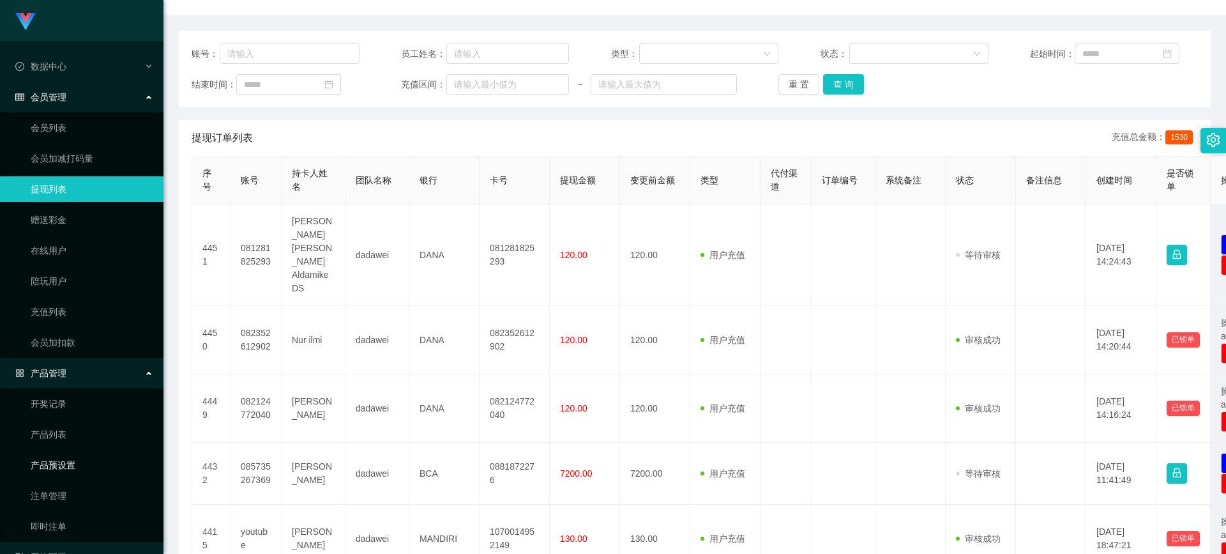
click at [70, 462] on link "产品预设置" at bounding box center [92, 465] width 123 height 26
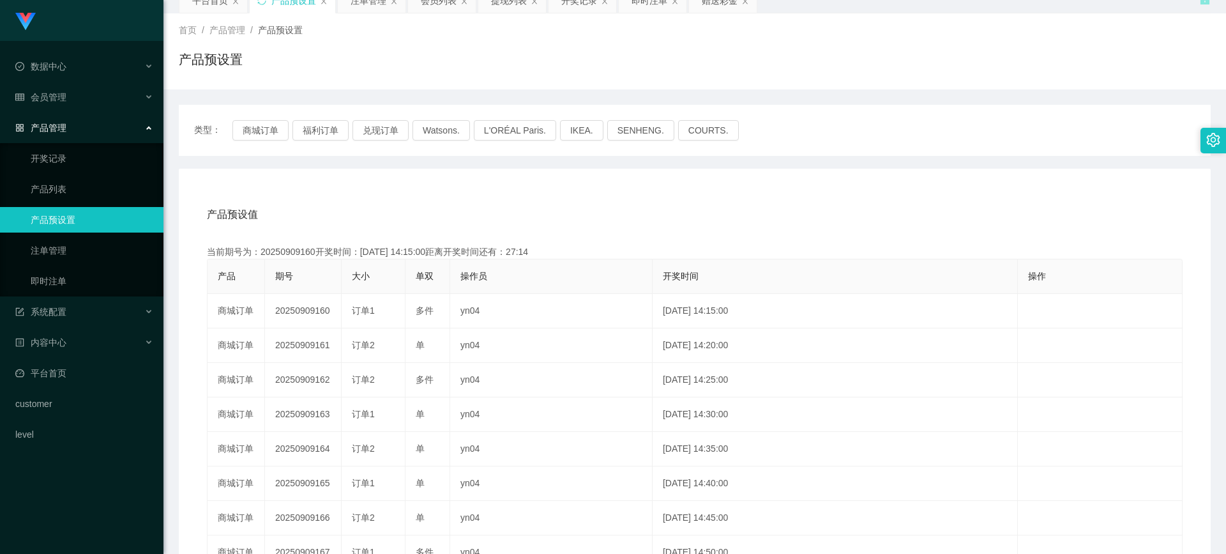
scroll to position [132, 0]
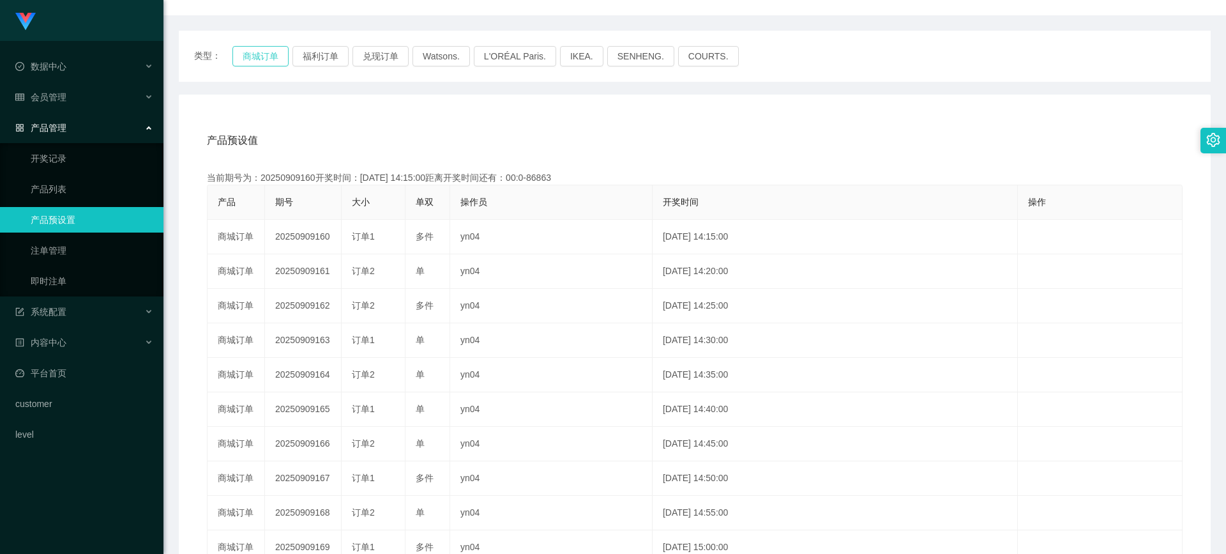
click at [271, 57] on button "商城订单" at bounding box center [260, 56] width 56 height 20
click at [66, 96] on span "会员管理" at bounding box center [40, 97] width 51 height 10
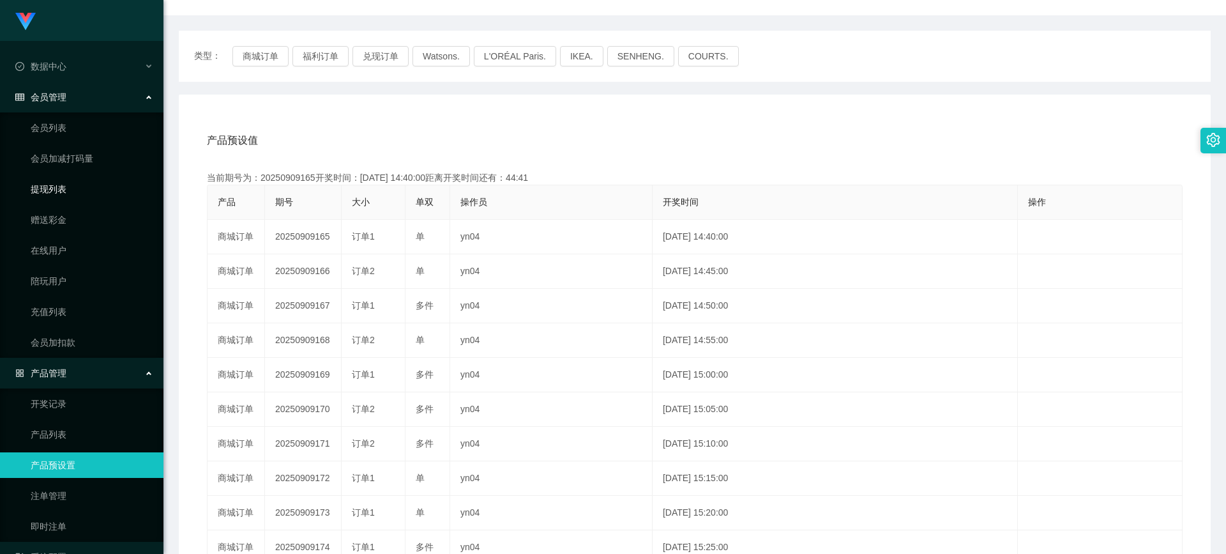
click at [59, 189] on link "提现列表" at bounding box center [92, 189] width 123 height 26
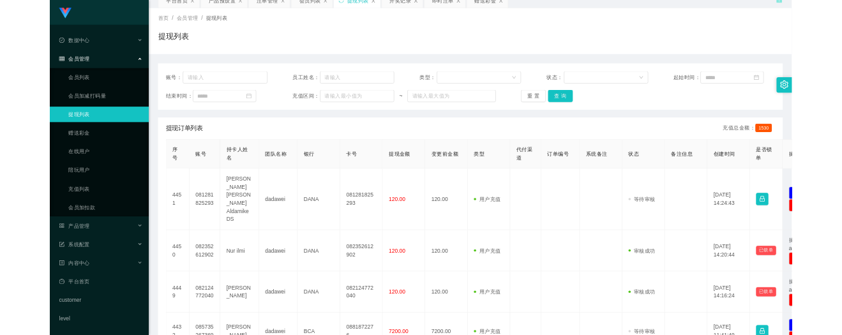
scroll to position [132, 0]
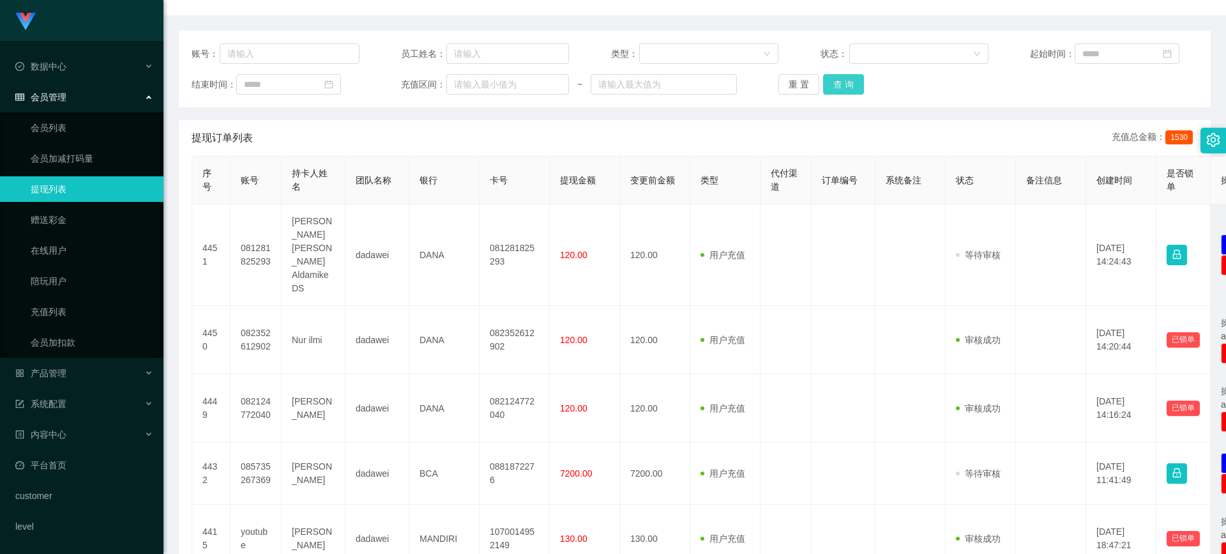
click at [844, 86] on button "查 询" at bounding box center [843, 84] width 41 height 20
click at [844, 86] on div "重 置 查 询" at bounding box center [863, 84] width 168 height 20
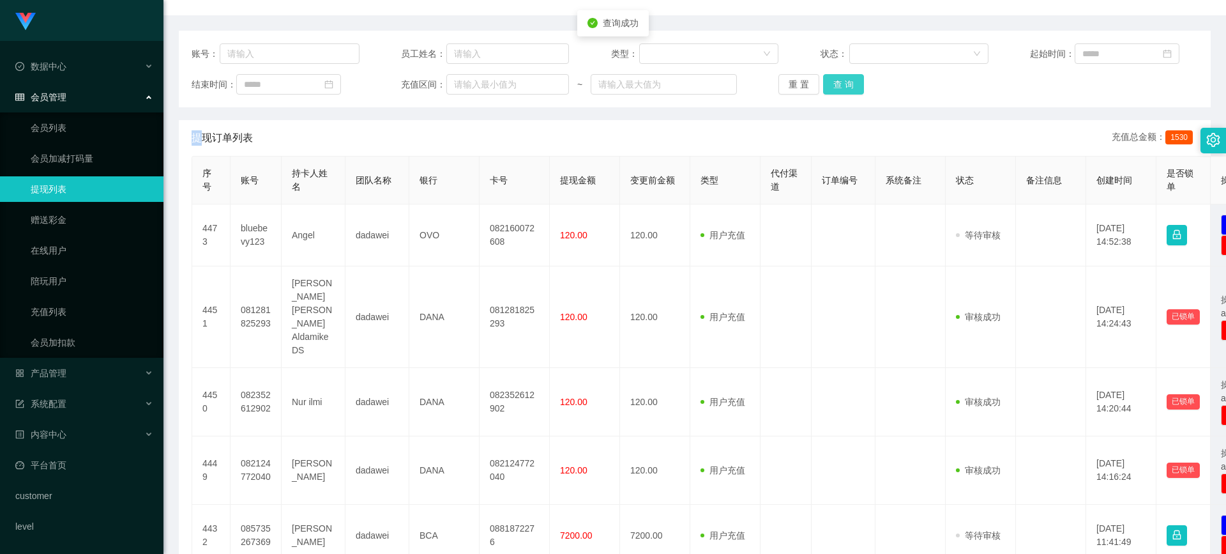
click at [844, 86] on button "查 询" at bounding box center [843, 84] width 41 height 20
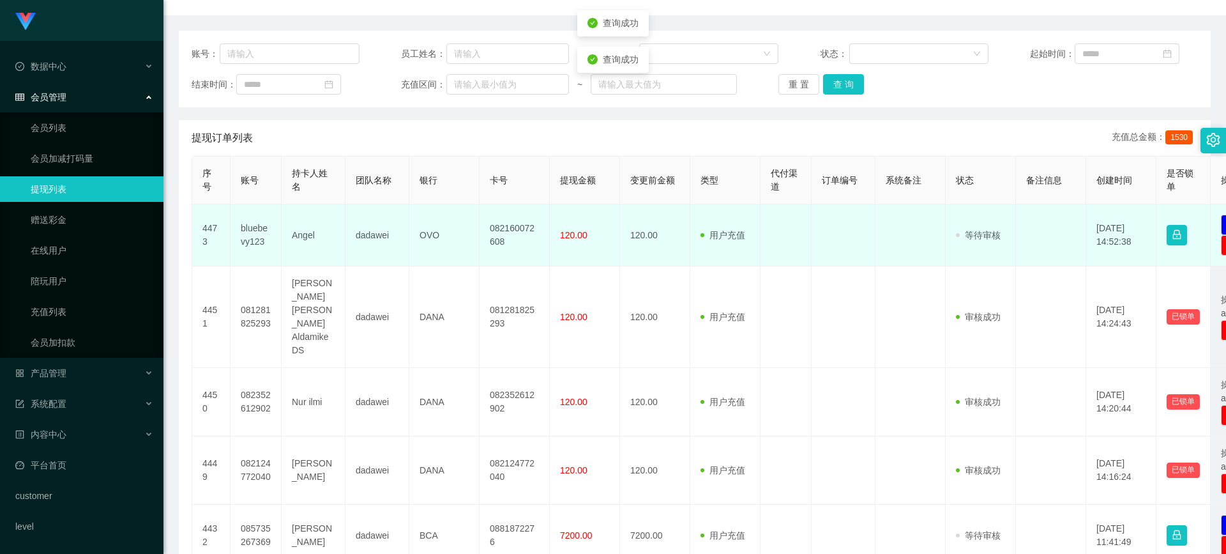
click at [238, 236] on td "bluebevy123" at bounding box center [256, 235] width 51 height 62
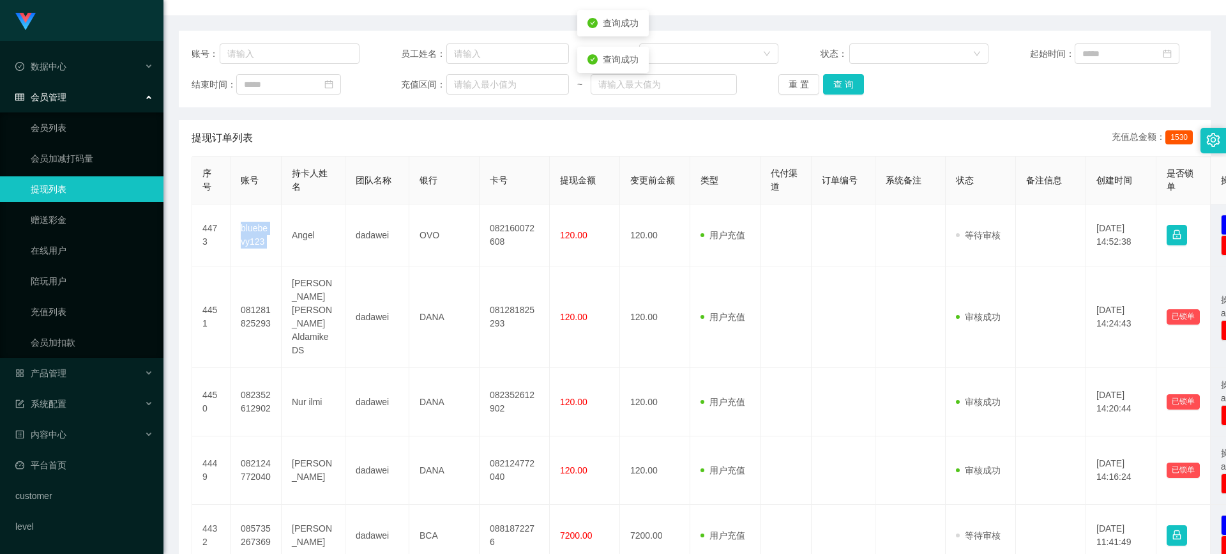
copy td "bluebevy123"
